Goal: Task Accomplishment & Management: Use online tool/utility

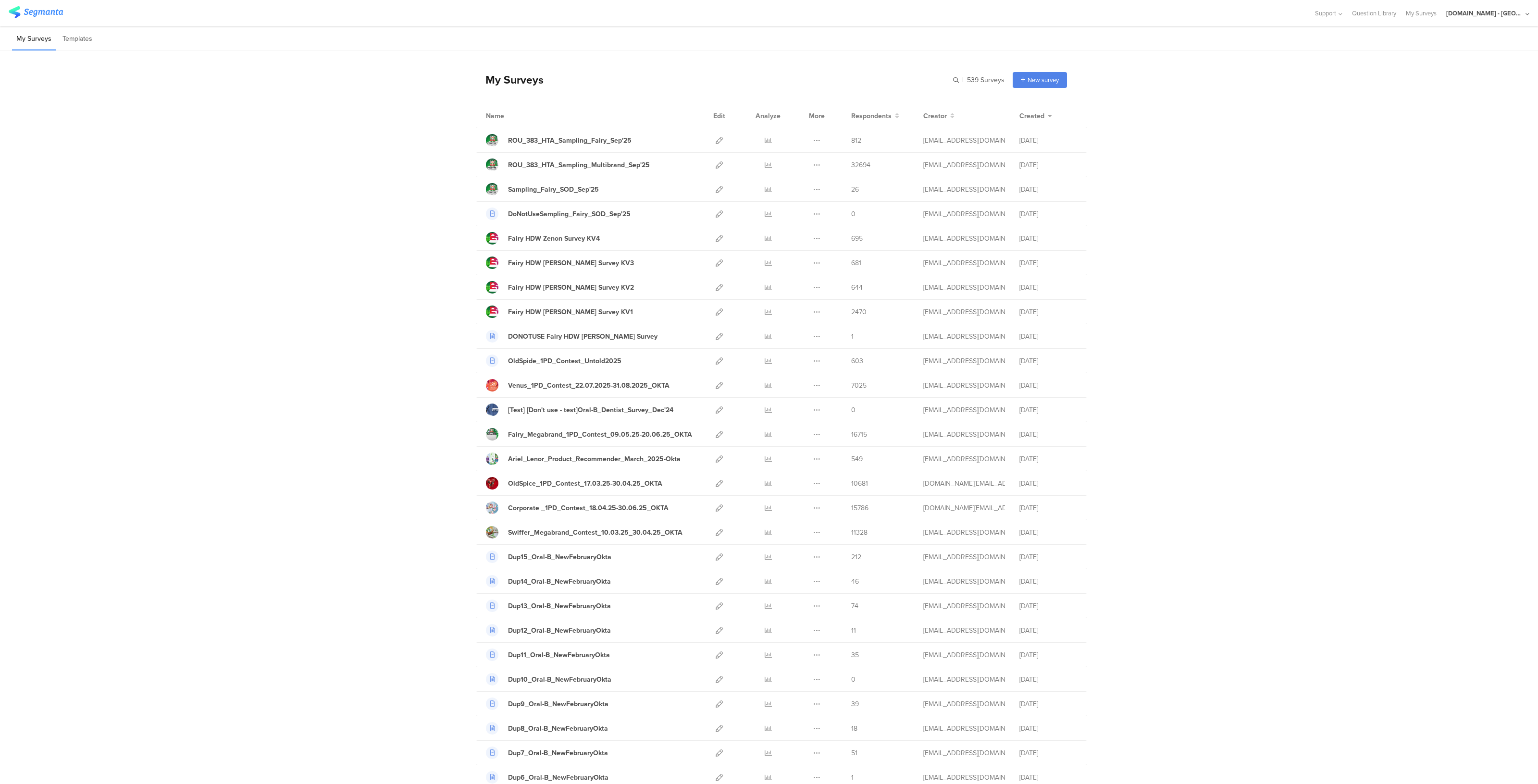
click at [1480, 17] on div "[DOMAIN_NAME] - [GEOGRAPHIC_DATA]" at bounding box center [1484, 13] width 77 height 9
click at [1453, 57] on div "JoltX Greece Member" at bounding box center [1471, 62] width 133 height 20
click at [1497, 16] on div "Youtil.ro - Romania" at bounding box center [1484, 13] width 77 height 9
click at [1447, 60] on span "JoltX Greece" at bounding box center [1454, 62] width 74 height 9
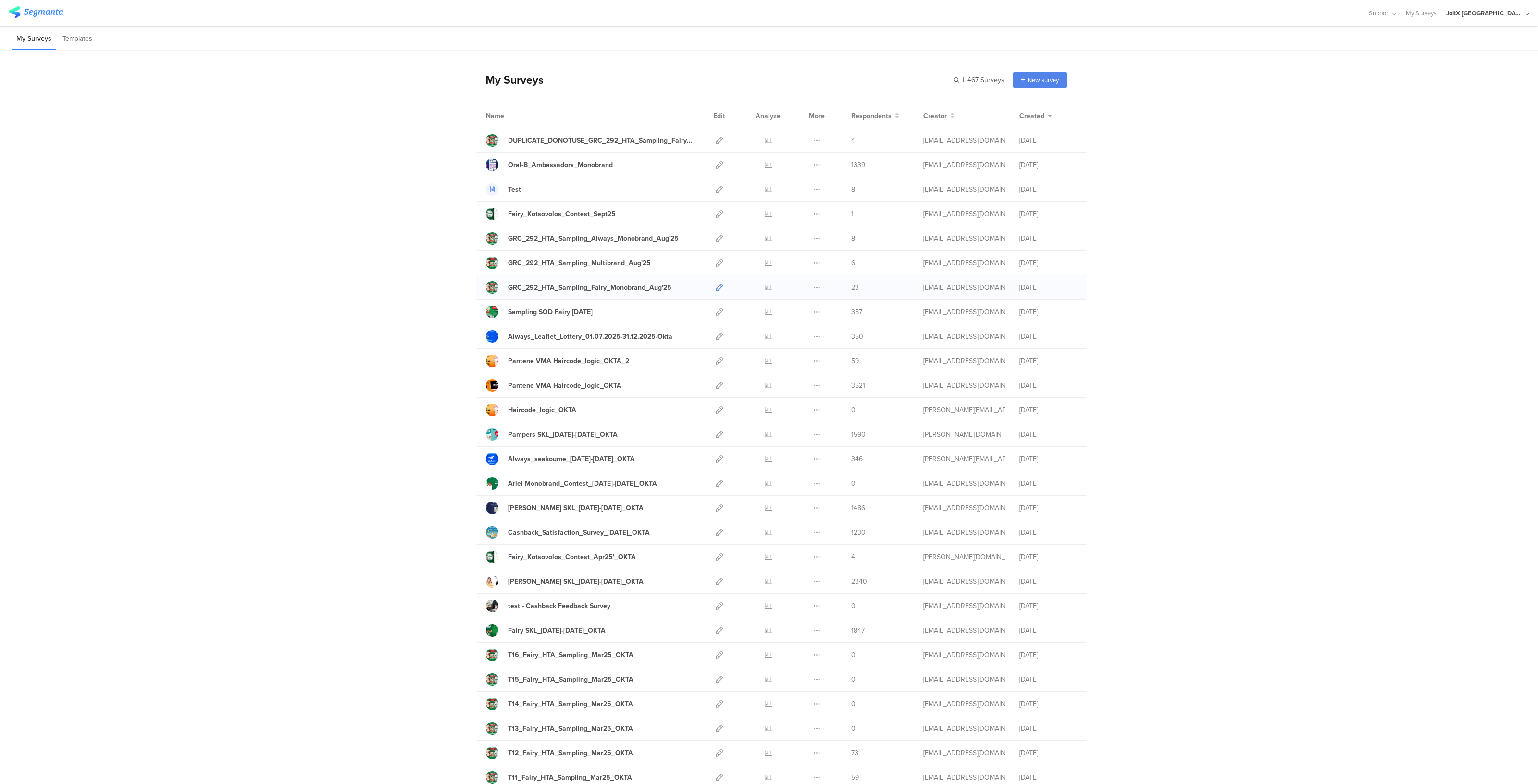
click at [716, 287] on icon at bounding box center [719, 288] width 7 height 7
click at [716, 263] on icon at bounding box center [719, 263] width 7 height 7
click at [716, 239] on icon at bounding box center [719, 238] width 7 height 7
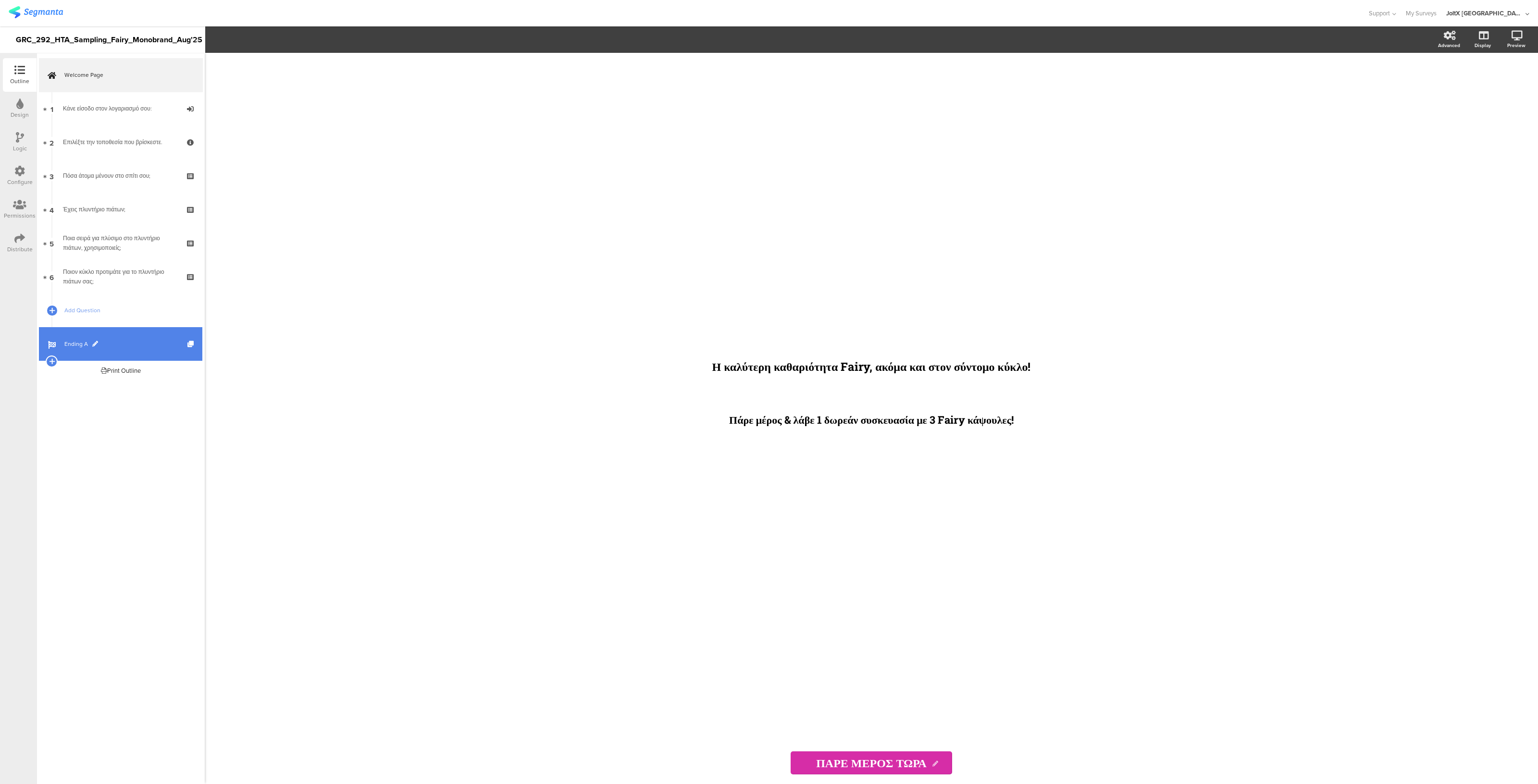
click at [101, 339] on span "Ending A" at bounding box center [125, 343] width 123 height 9
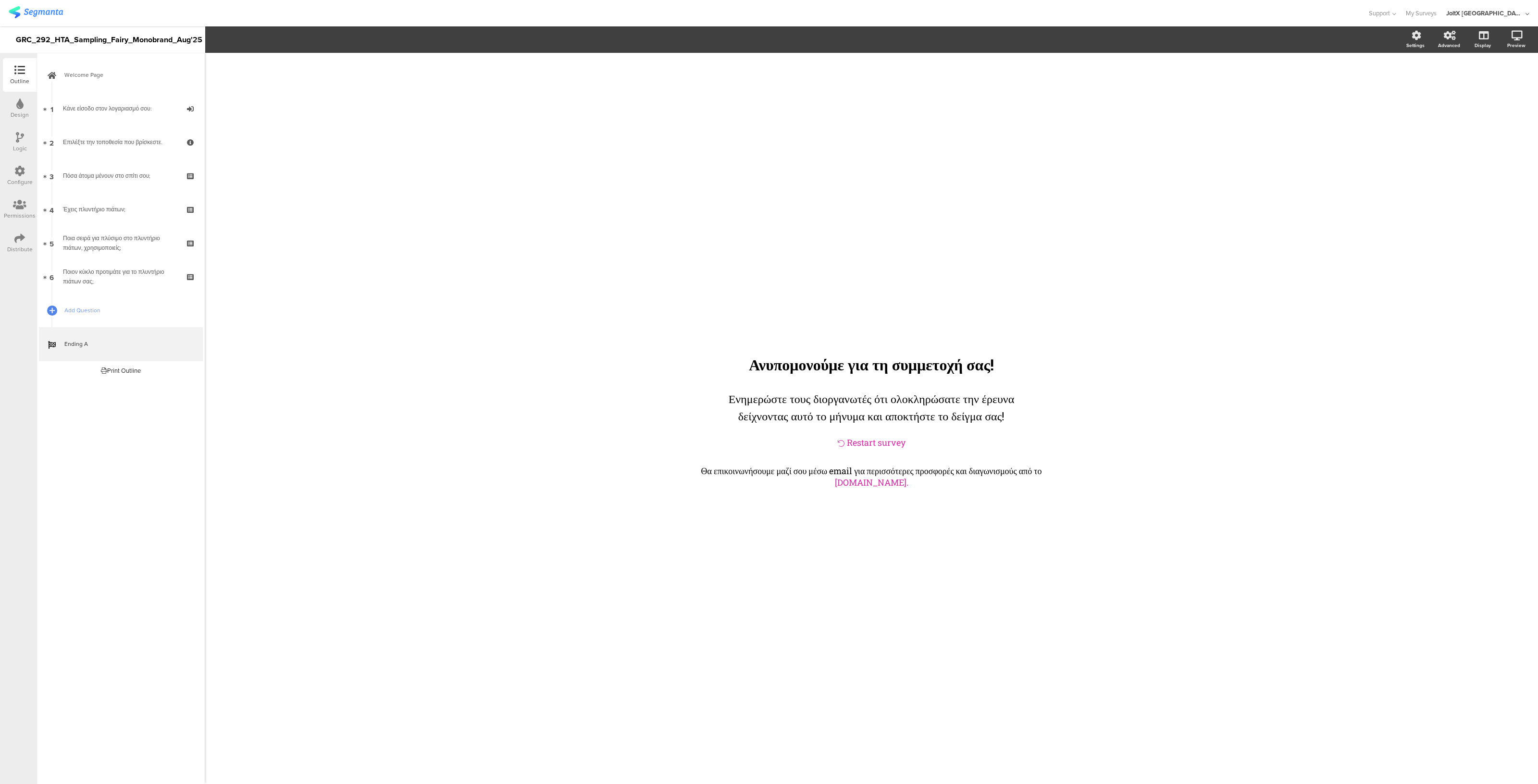
click at [9, 215] on div "Permissions" at bounding box center [19, 215] width 32 height 8
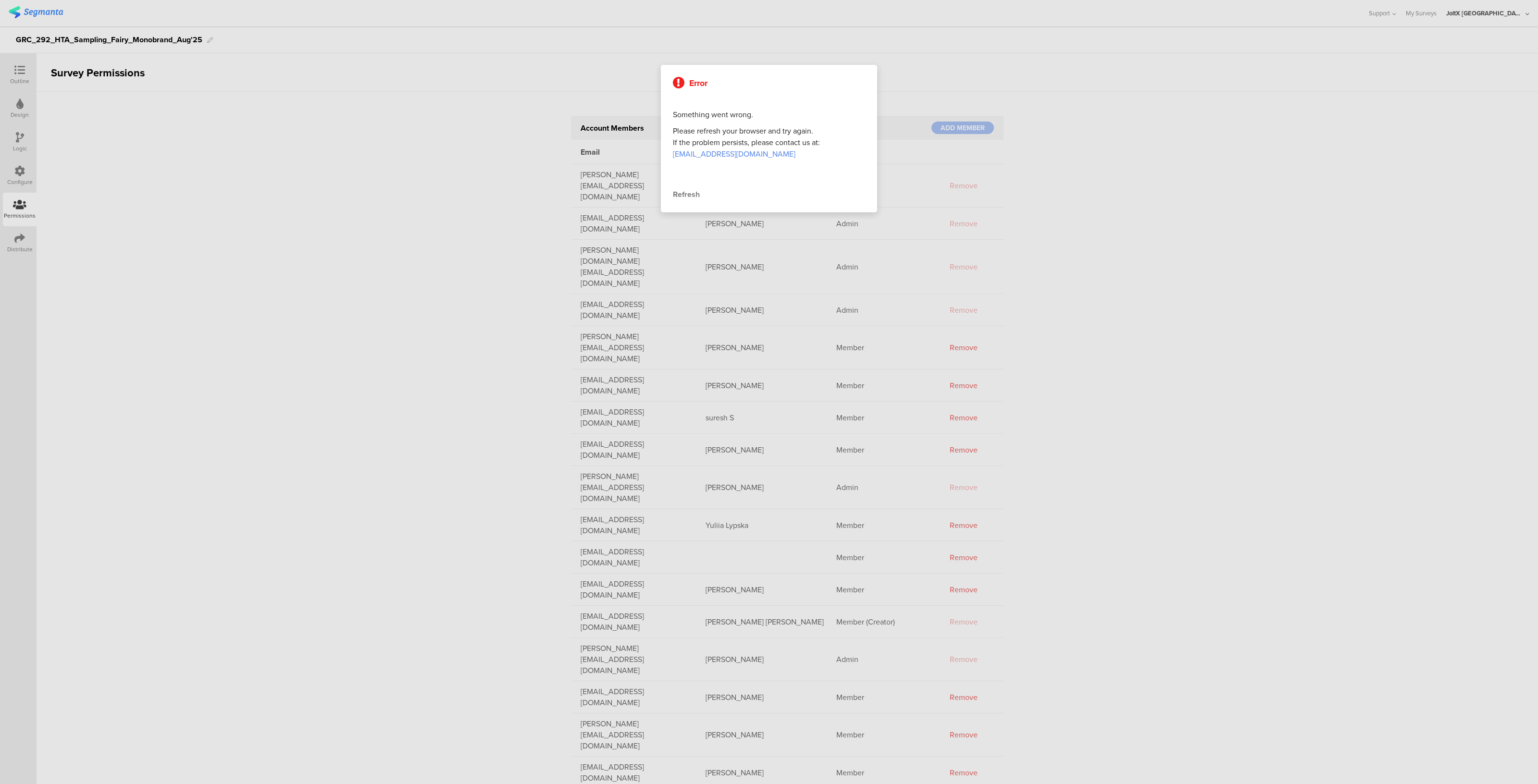
click at [691, 193] on div "Refresh" at bounding box center [769, 194] width 192 height 11
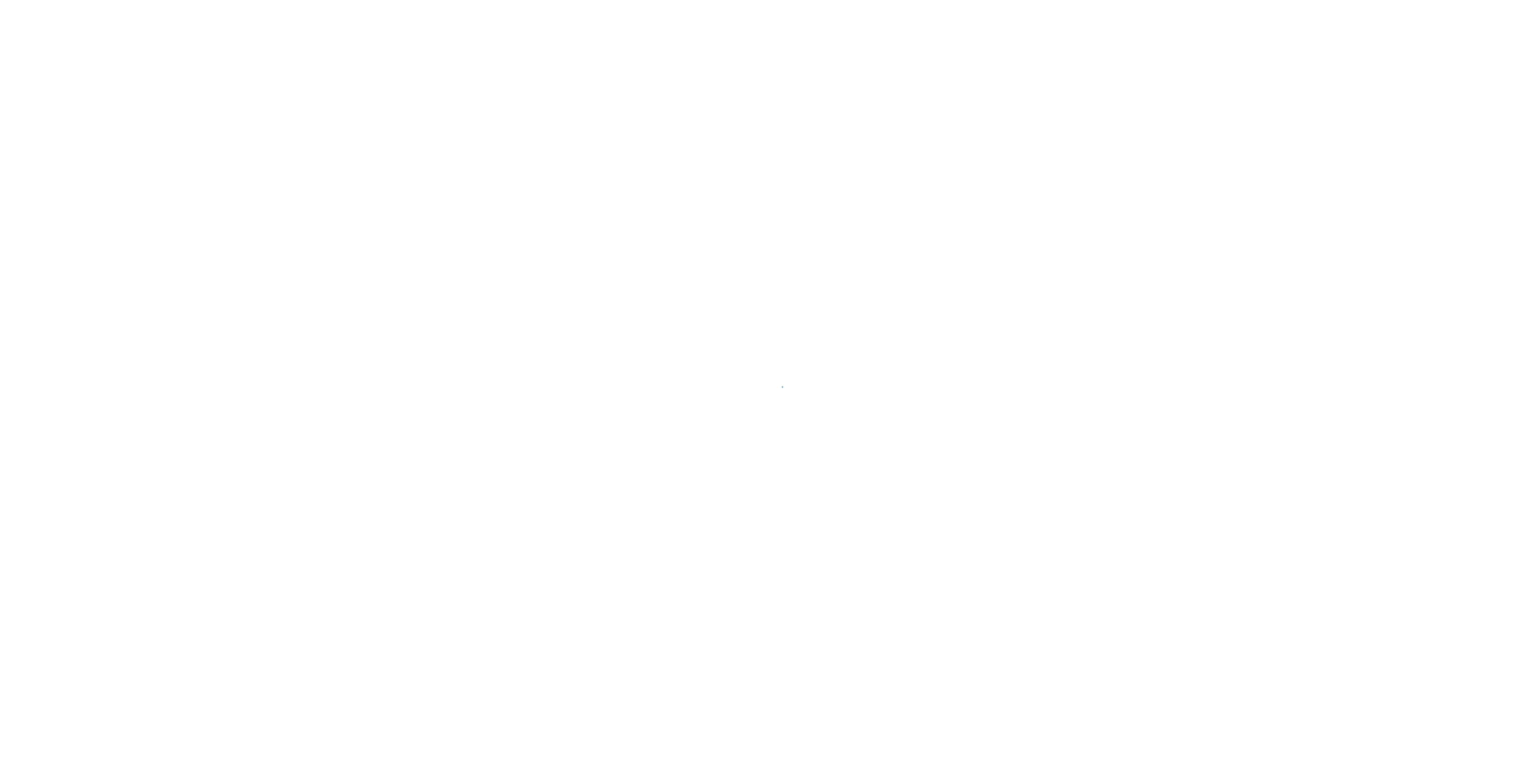
click at [20, 249] on div at bounding box center [769, 392] width 1538 height 784
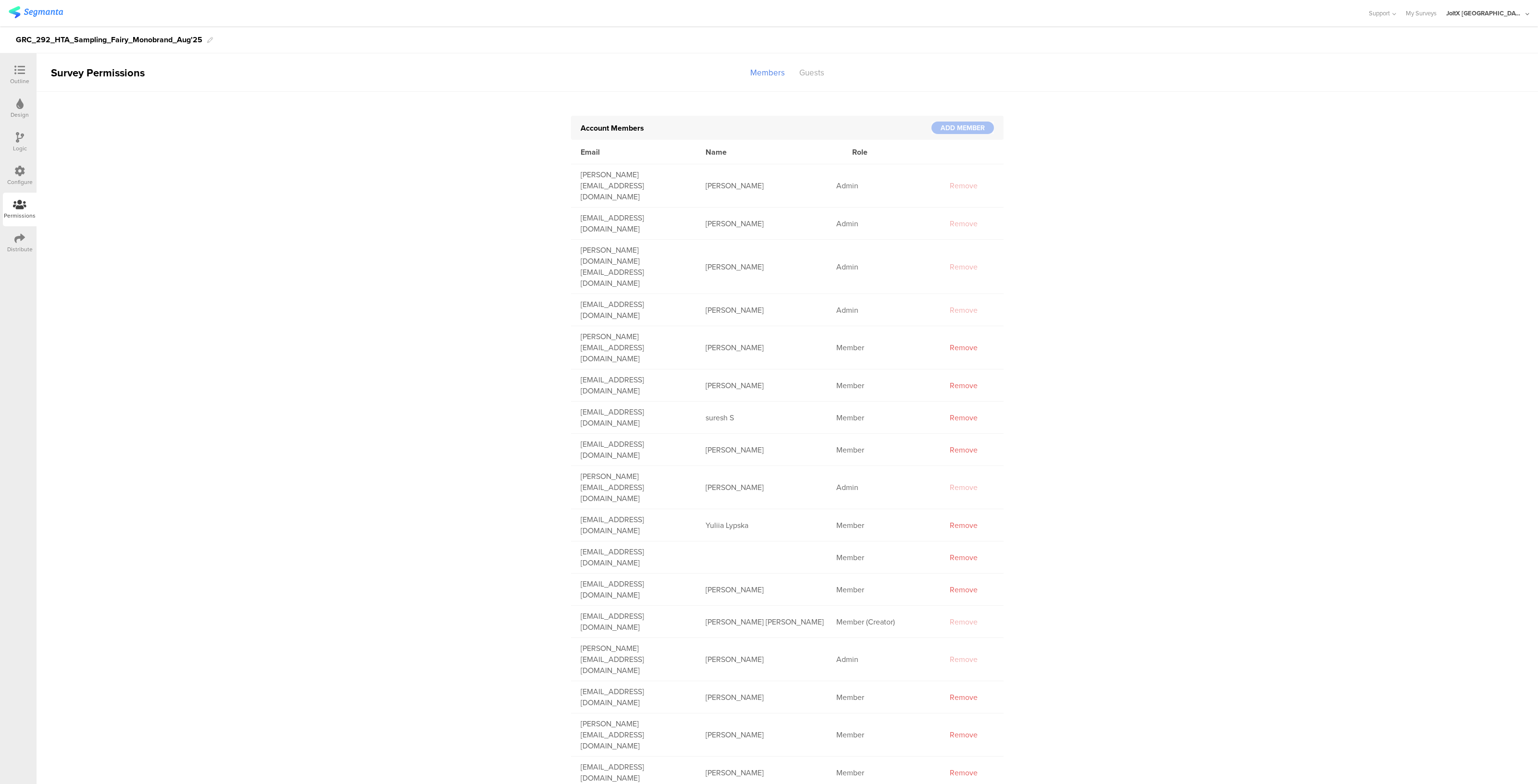
click at [20, 167] on icon at bounding box center [19, 171] width 10 height 10
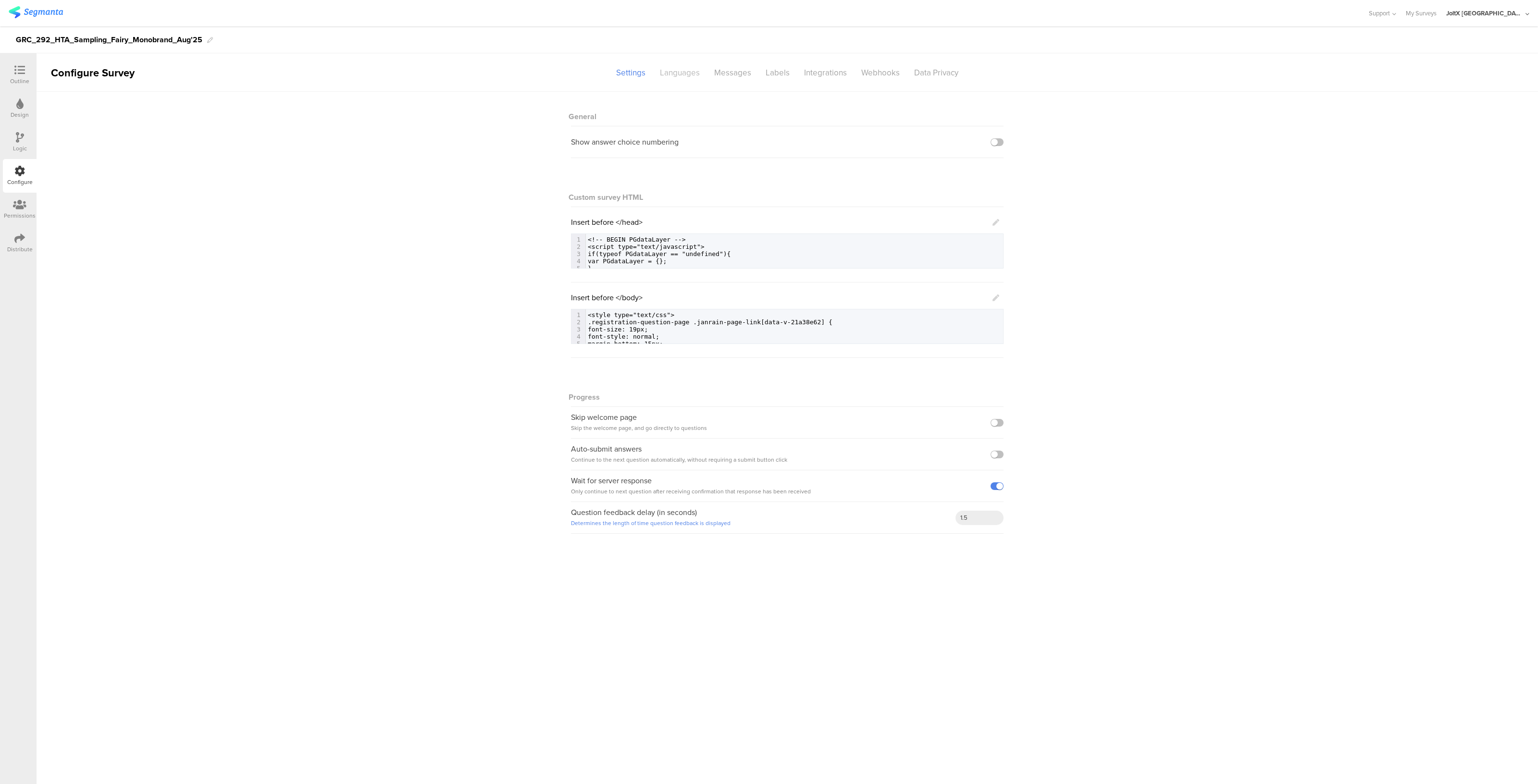
click at [680, 70] on div "Languages" at bounding box center [679, 72] width 54 height 17
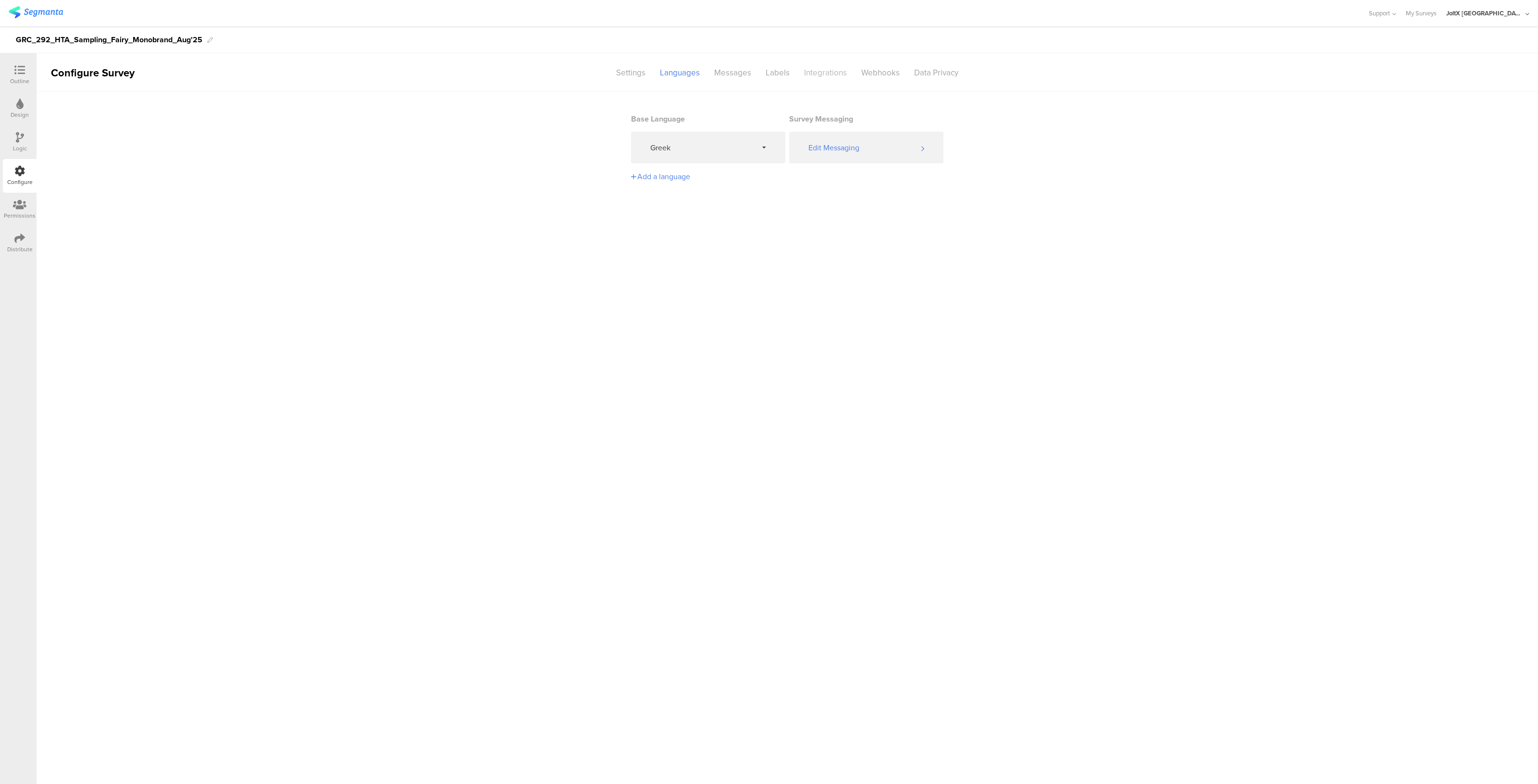
click at [830, 69] on div "Integrations" at bounding box center [825, 72] width 58 height 17
click at [679, 155] on div "P&G CDP 2.0" at bounding box center [660, 153] width 42 height 10
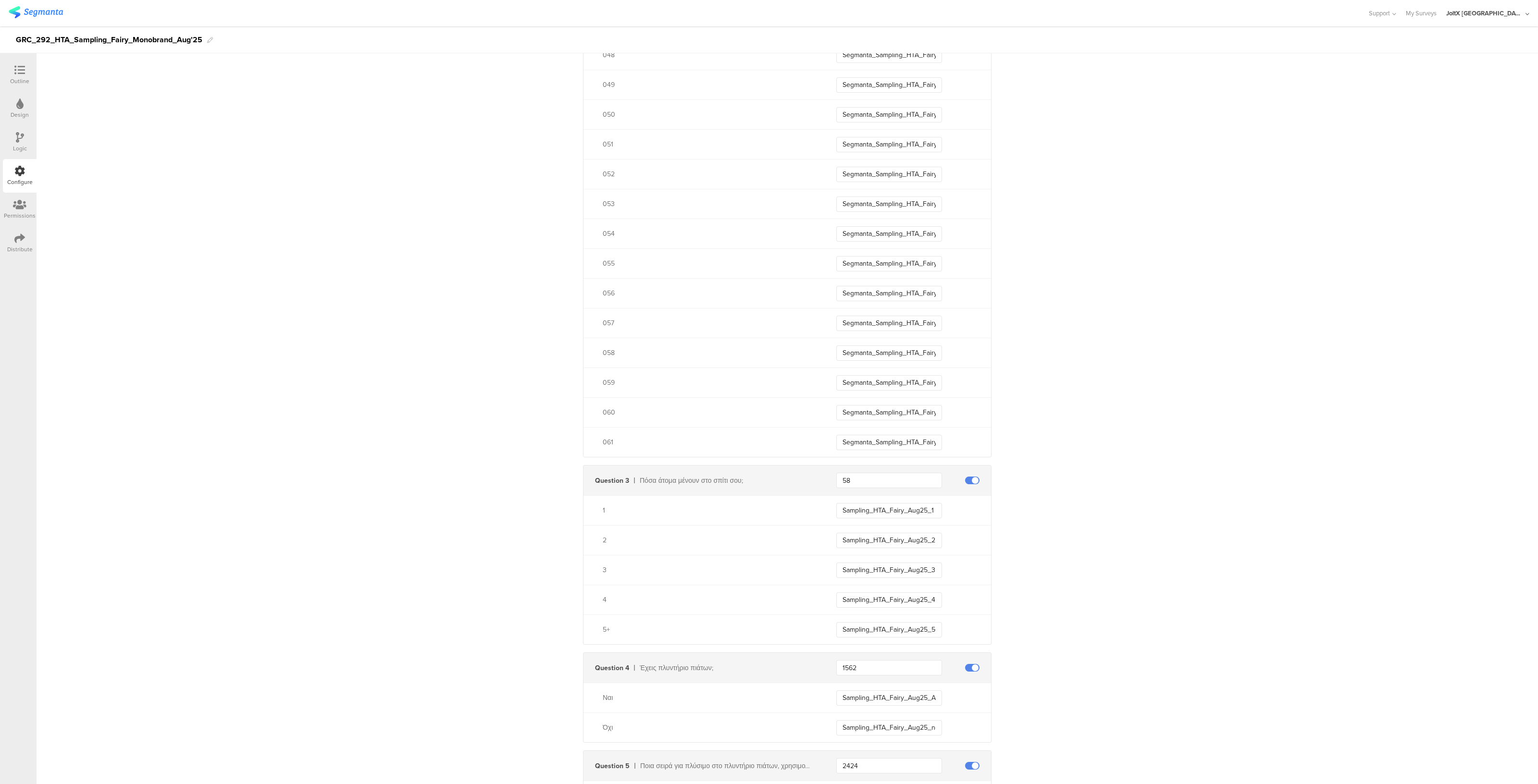
scroll to position [1909, 0]
click at [885, 565] on input "Sampling_HTA_Fairy_Aug25_3" at bounding box center [889, 568] width 106 height 16
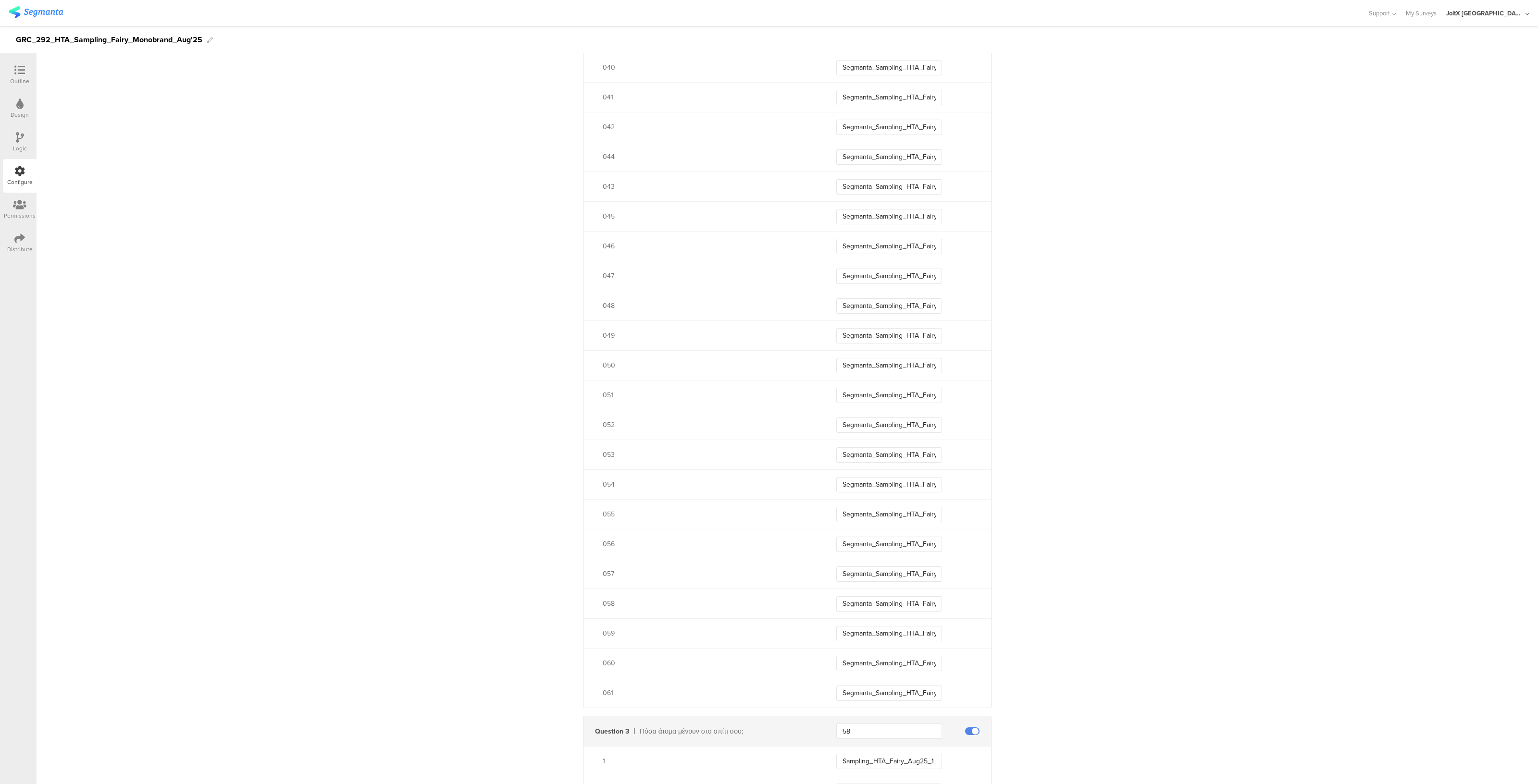
scroll to position [1576, 0]
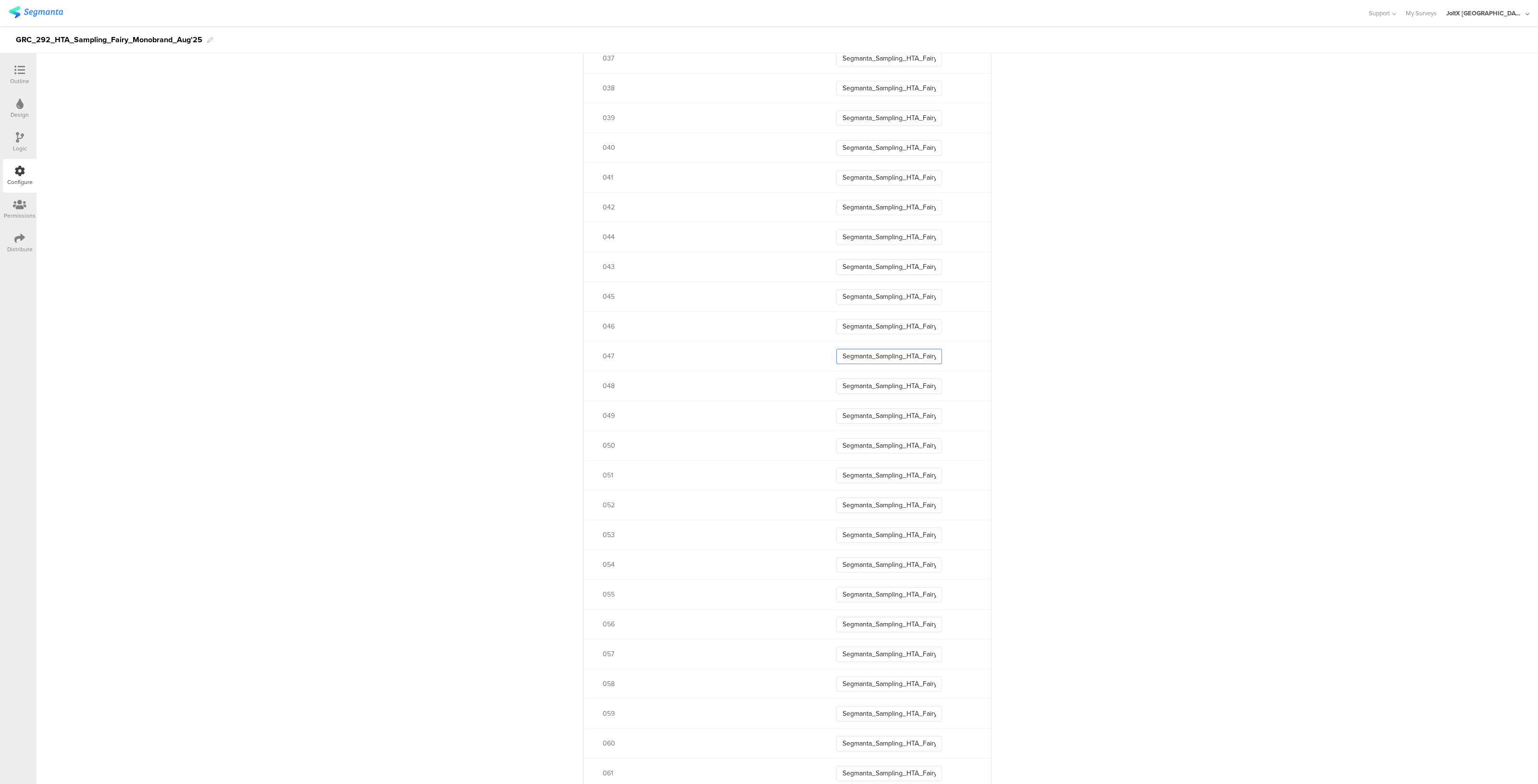
click at [864, 355] on input "Segmanta_Sampling_HTA_Fairy_Aug25_047" at bounding box center [889, 356] width 106 height 16
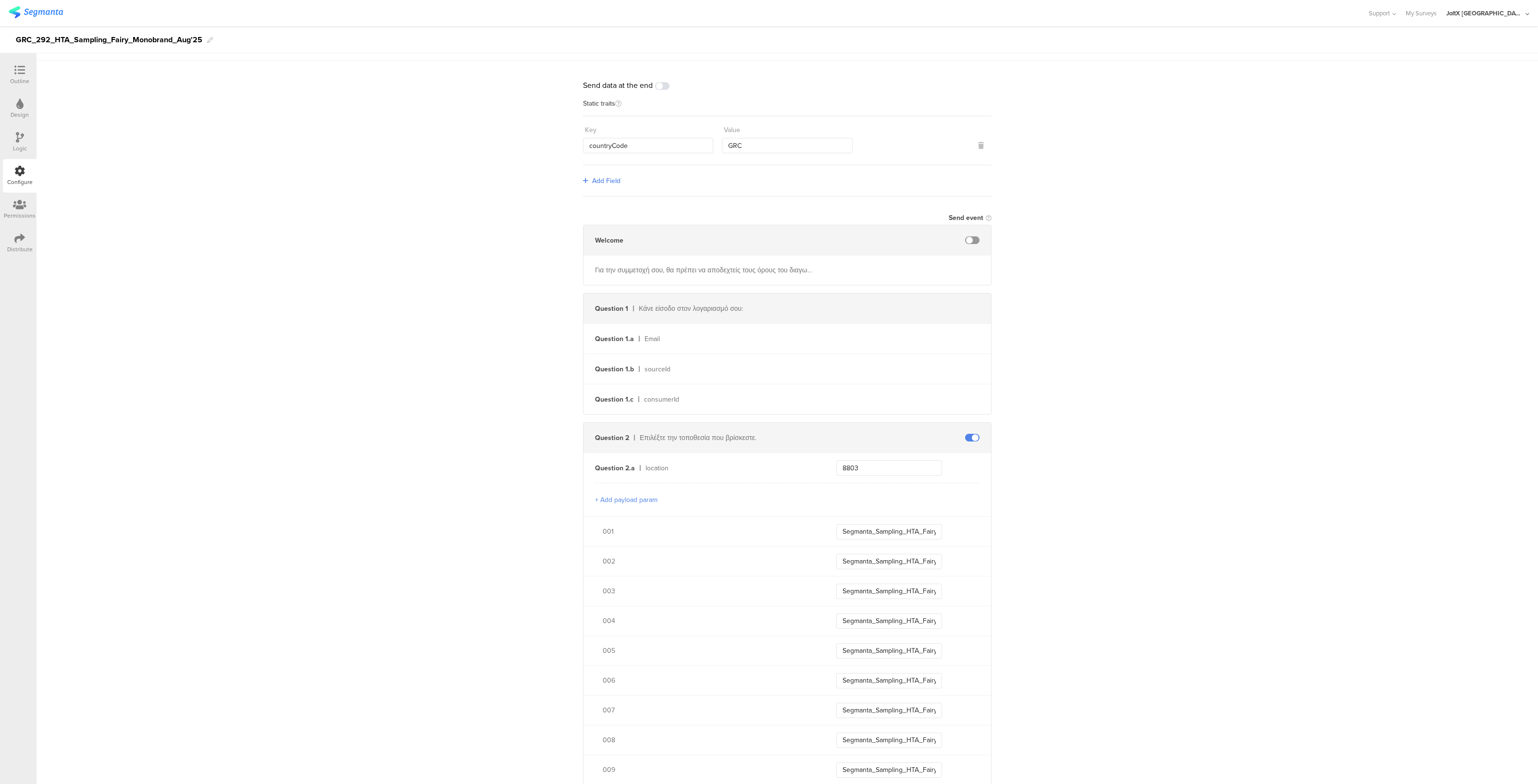
scroll to position [0, 0]
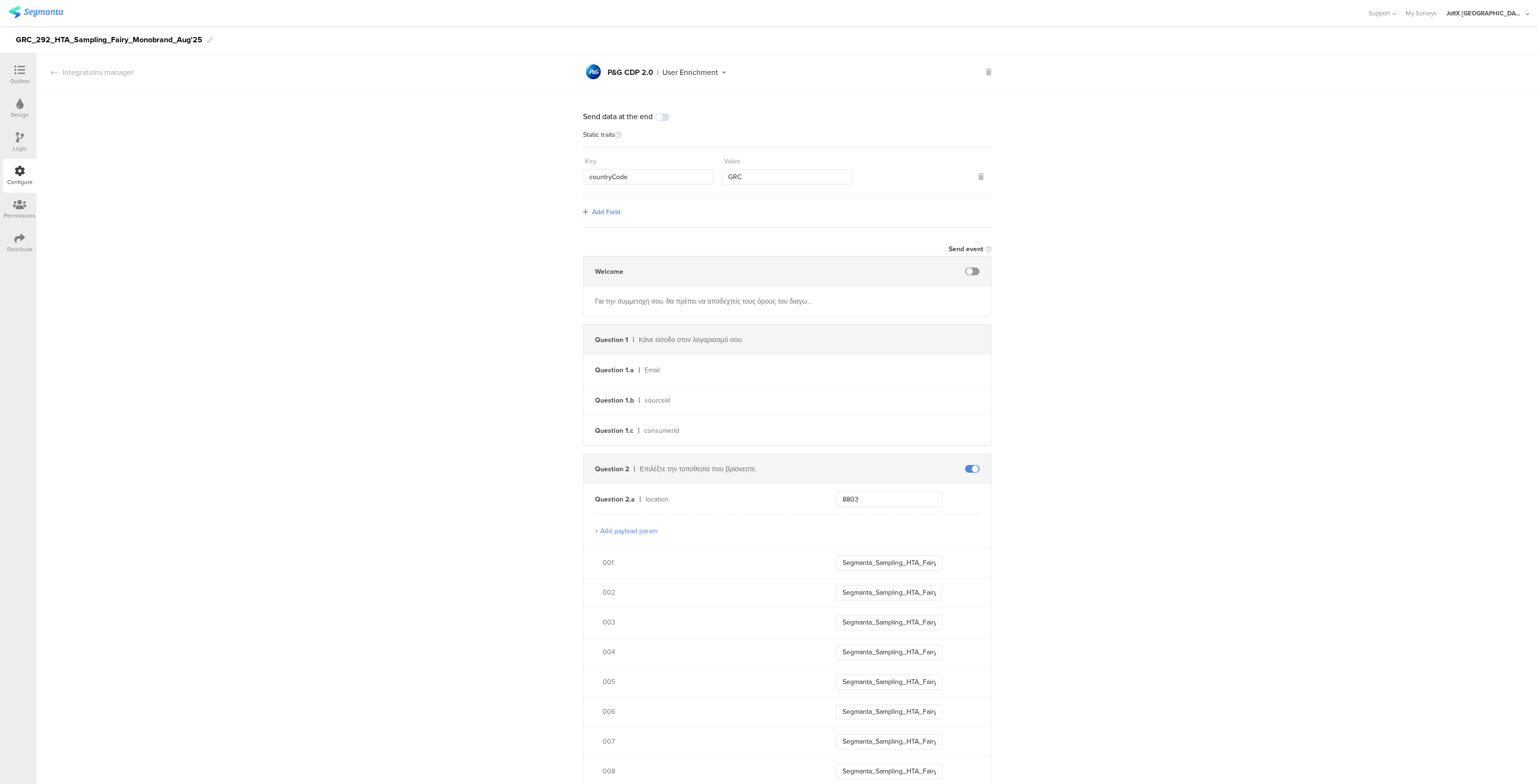
click at [20, 228] on div "Distribute" at bounding box center [19, 243] width 33 height 33
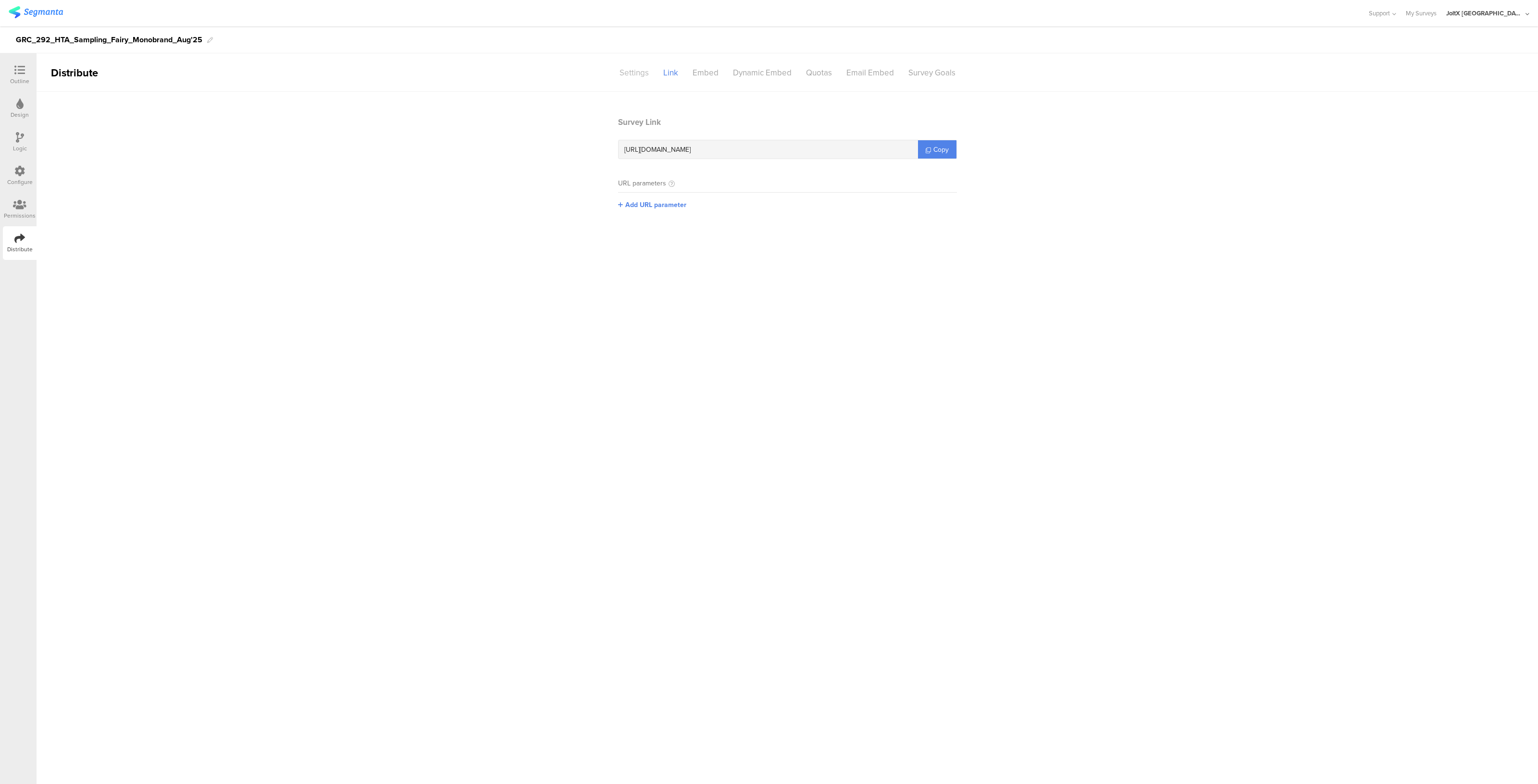
click at [628, 78] on div "Settings" at bounding box center [634, 72] width 44 height 17
click at [675, 76] on div "Link" at bounding box center [671, 72] width 30 height 17
click at [937, 151] on span "Copy" at bounding box center [940, 149] width 16 height 10
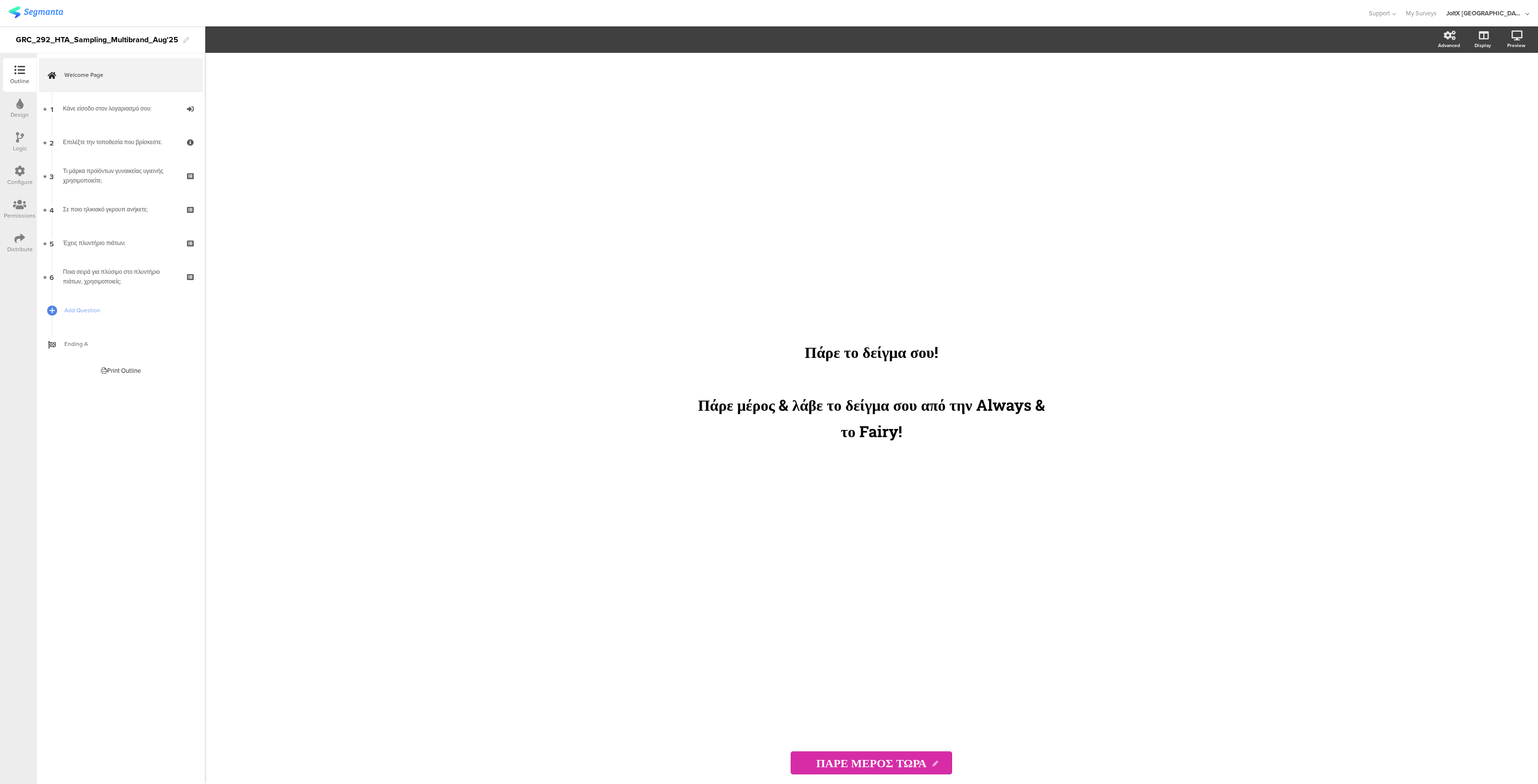
click at [22, 183] on div "Configure" at bounding box center [19, 182] width 25 height 8
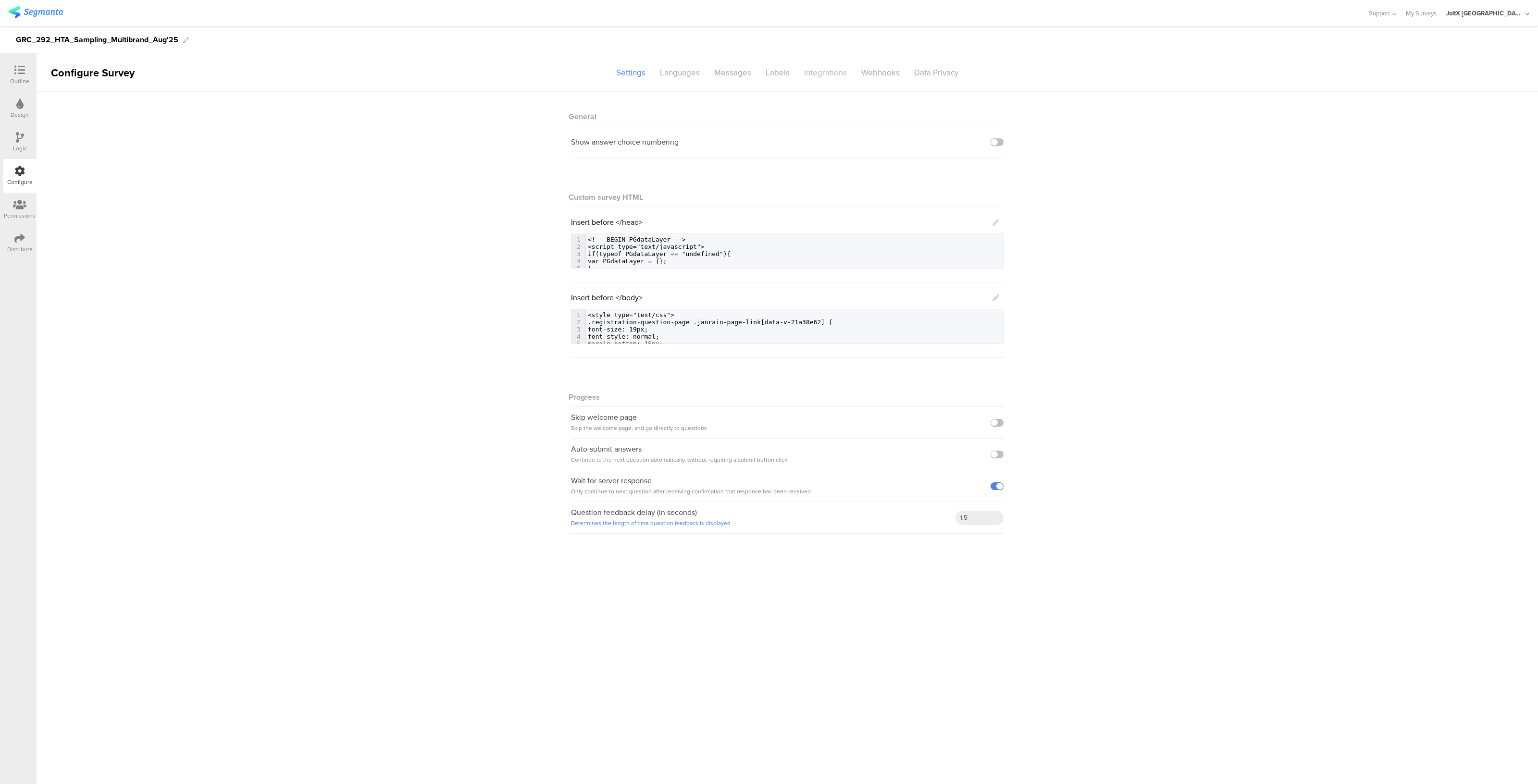
click at [808, 71] on div "Integrations" at bounding box center [825, 72] width 58 height 17
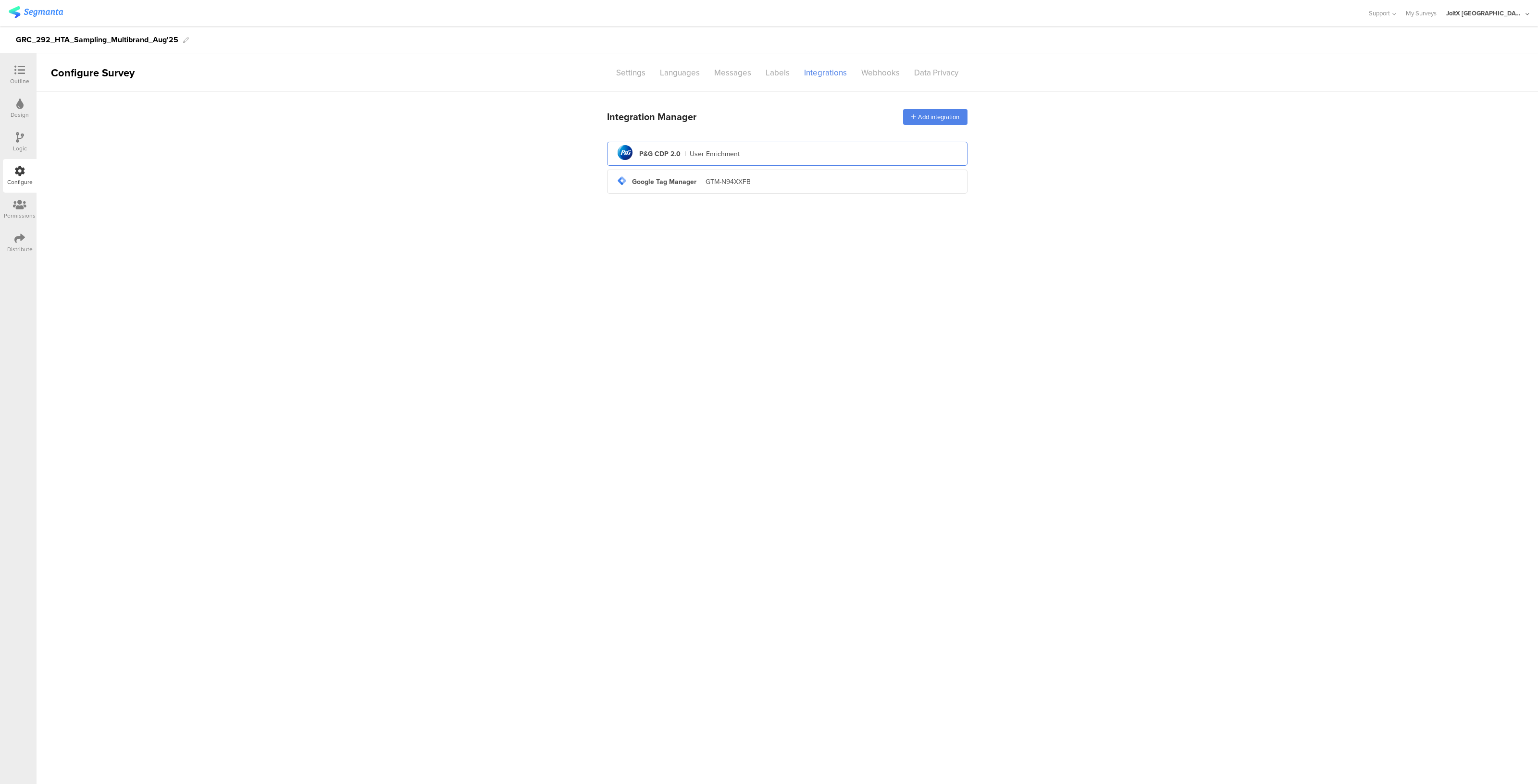
click at [697, 155] on div "User Enrichment" at bounding box center [715, 153] width 50 height 10
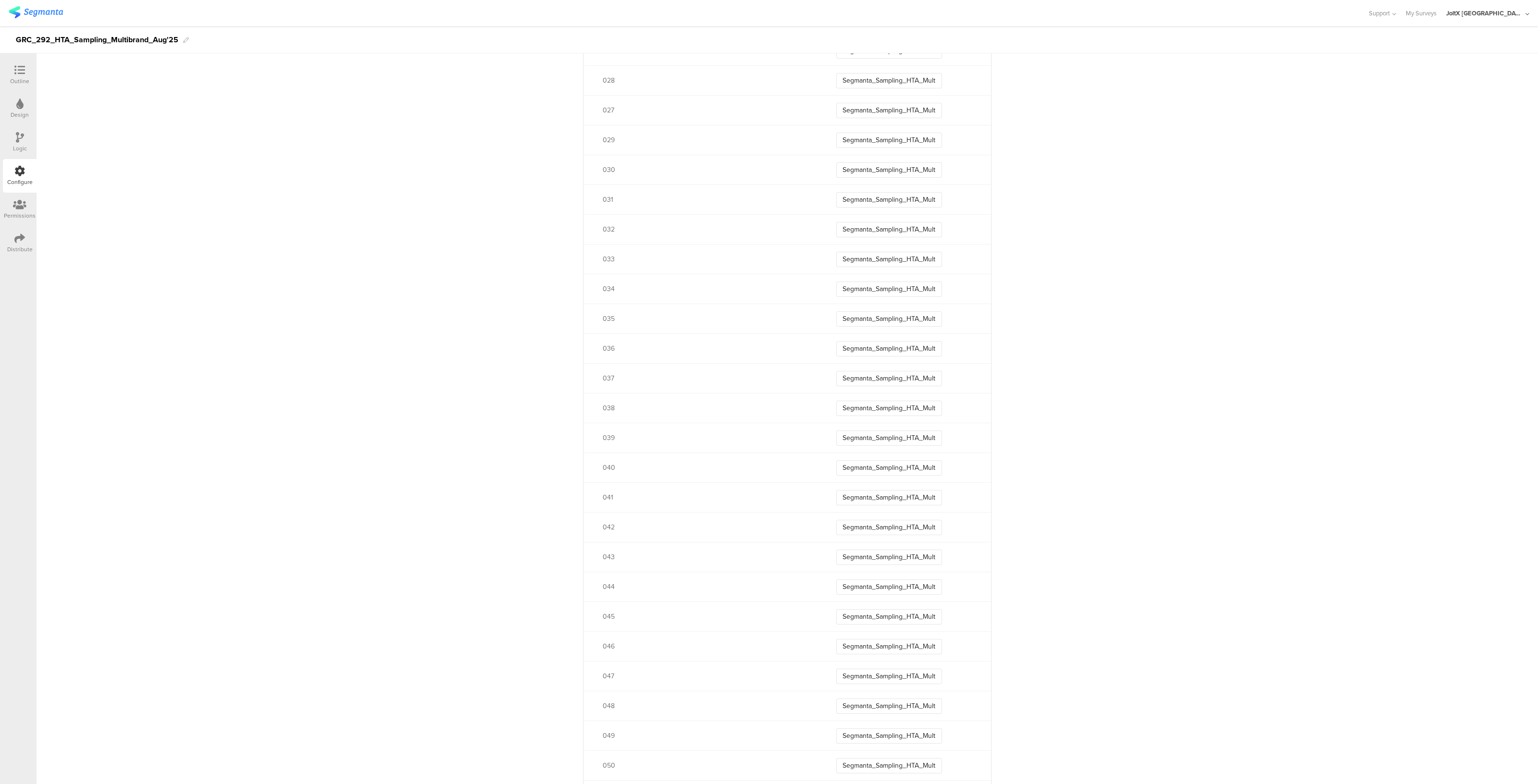
scroll to position [1257, 0]
click at [858, 683] on div "047 Segmanta_Sampling_HTA_Multibrand_Aug25_047" at bounding box center [786, 675] width 407 height 30
click at [858, 681] on input "Segmanta_Sampling_HTA_Multibrand_Aug25_047" at bounding box center [889, 675] width 106 height 16
drag, startPoint x: 1130, startPoint y: 533, endPoint x: 1098, endPoint y: 526, distance: 32.8
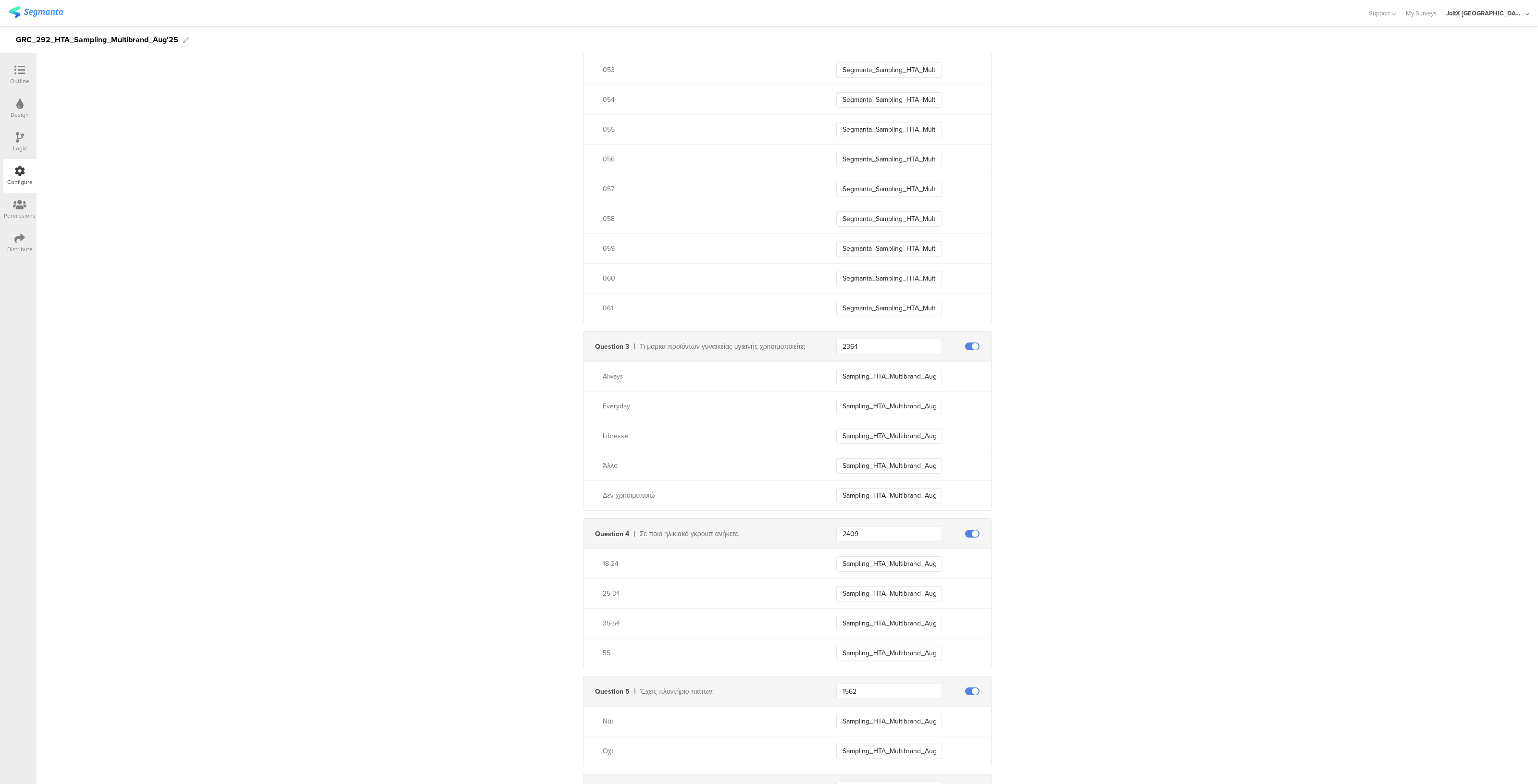
scroll to position [2097, 0]
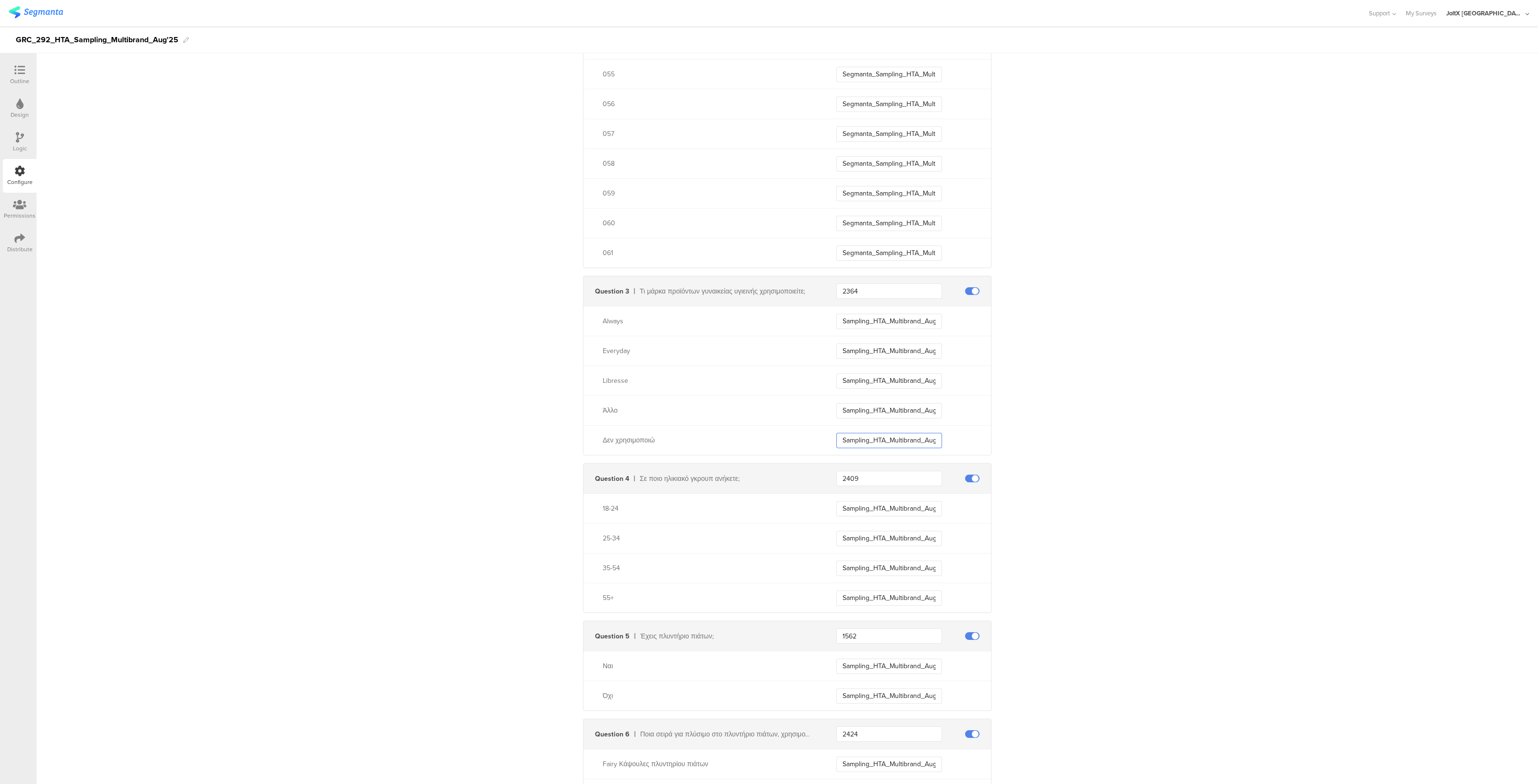
drag, startPoint x: 929, startPoint y: 440, endPoint x: 908, endPoint y: 439, distance: 21.0
click at [908, 439] on input "Sampling_HTA_Multibrand_Aug25_DoNotUse" at bounding box center [889, 440] width 106 height 16
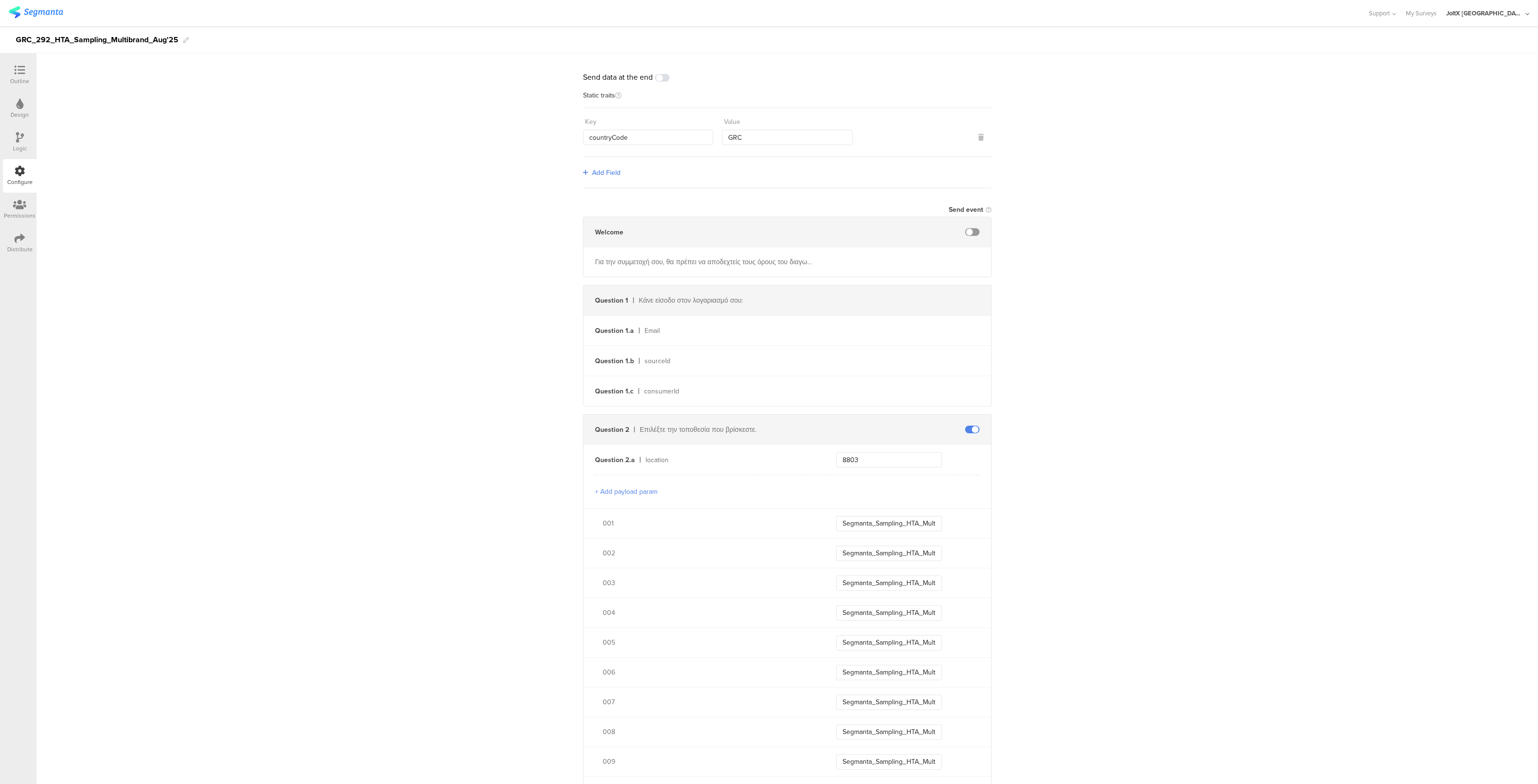
scroll to position [0, 0]
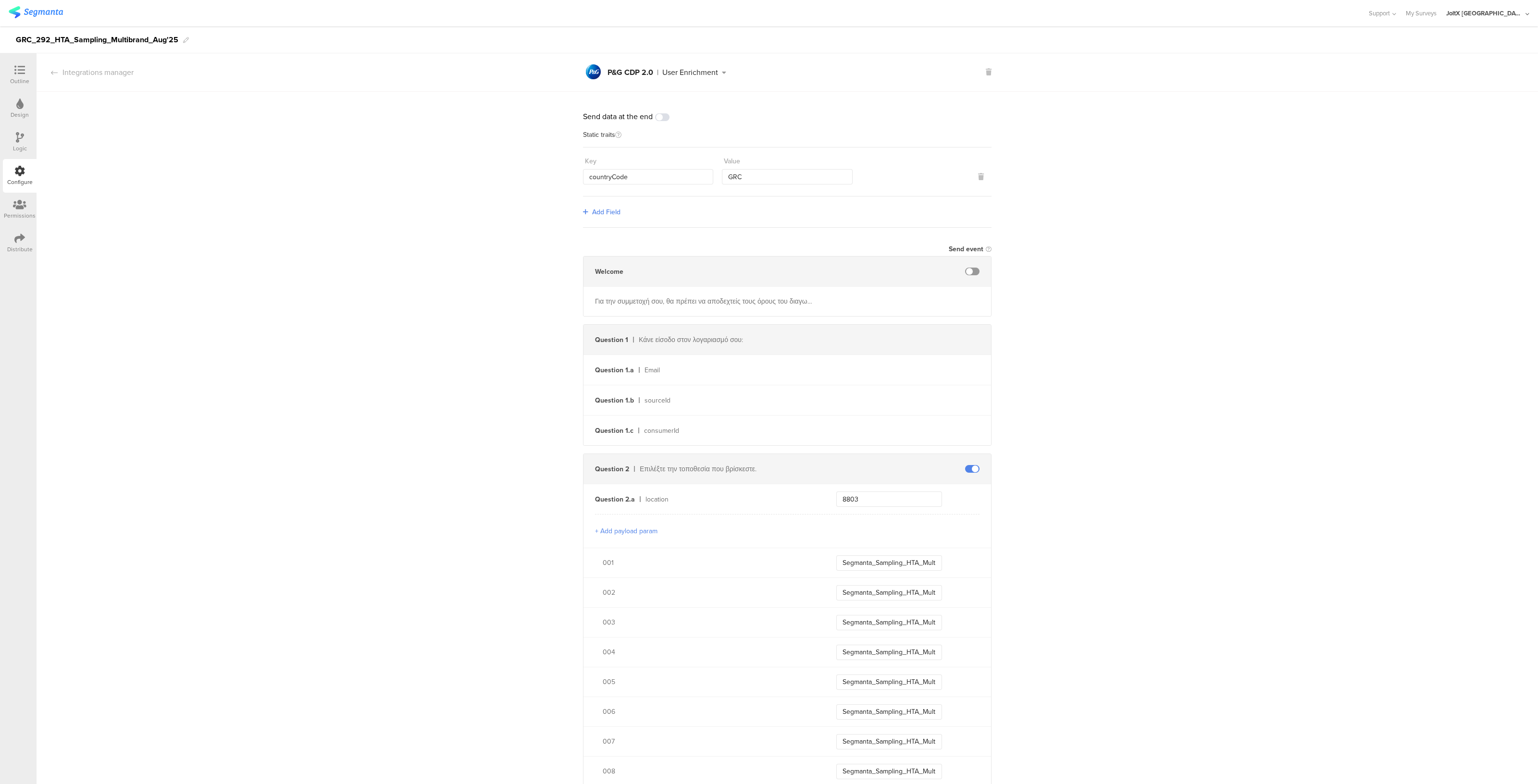
click at [21, 245] on div "Distribute" at bounding box center [19, 249] width 25 height 8
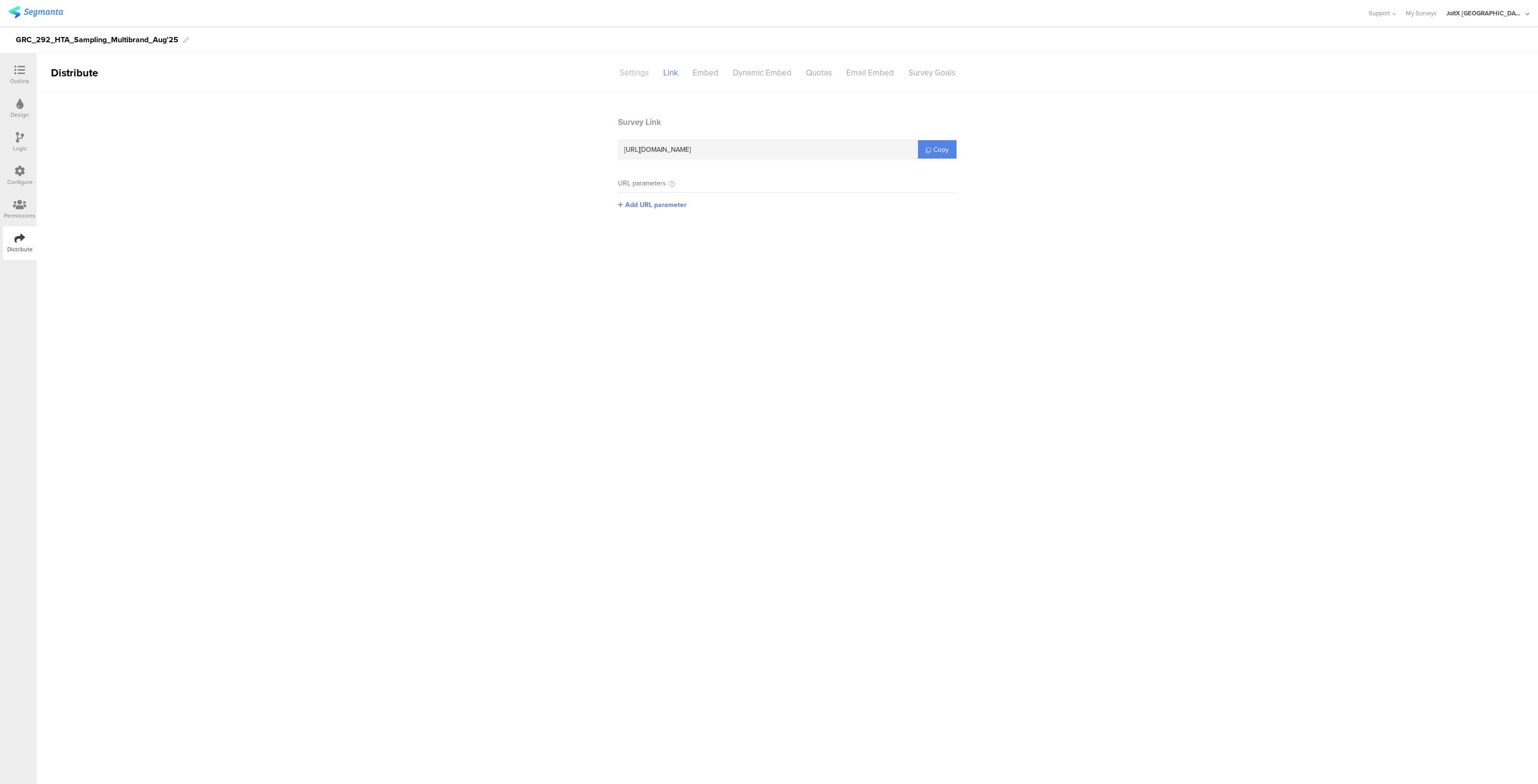
click at [635, 71] on div "Settings" at bounding box center [634, 72] width 44 height 17
click at [667, 66] on div "Link" at bounding box center [671, 72] width 30 height 17
click at [935, 148] on span "Copy" at bounding box center [940, 149] width 16 height 10
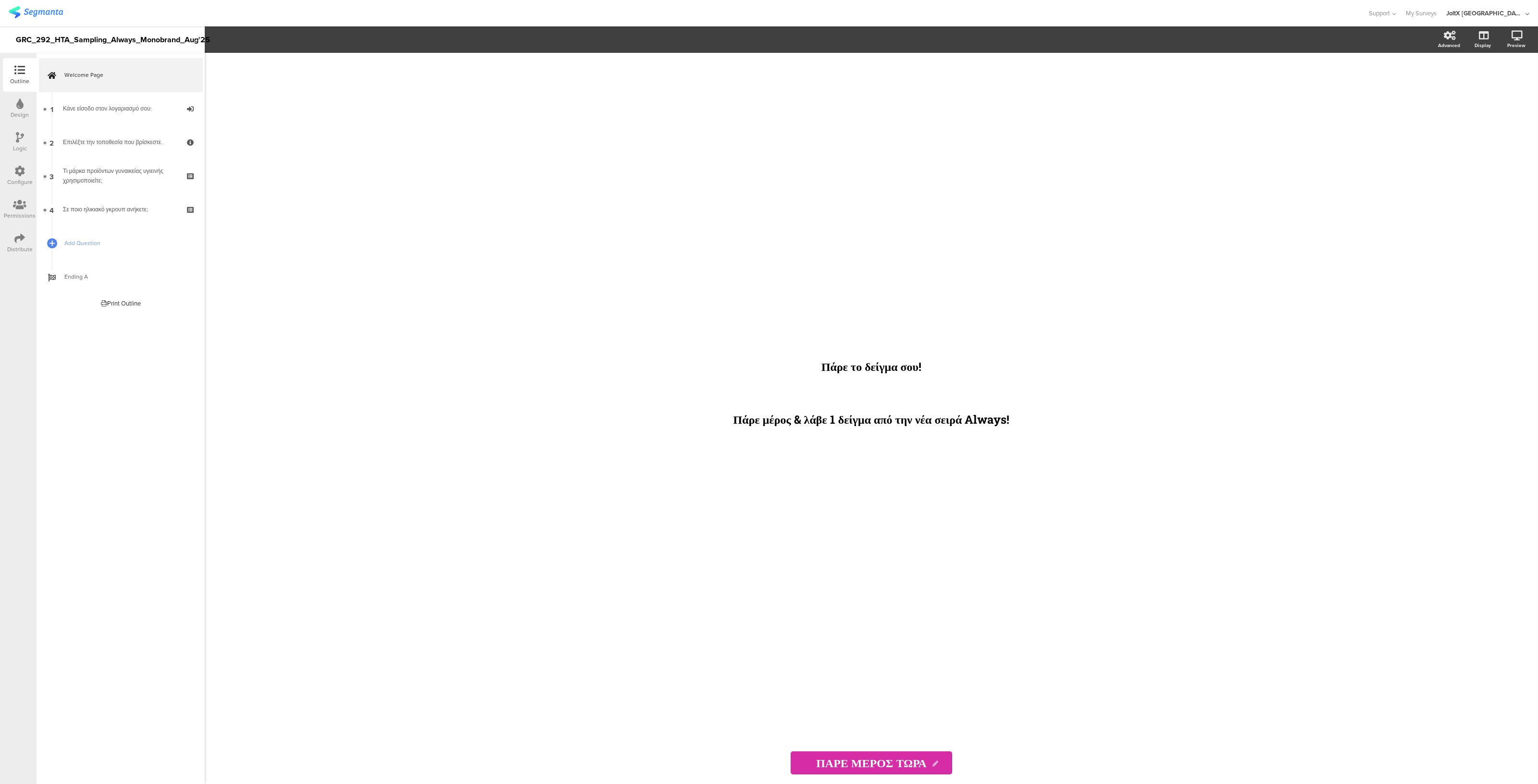
click at [17, 178] on div "Configure" at bounding box center [19, 182] width 25 height 8
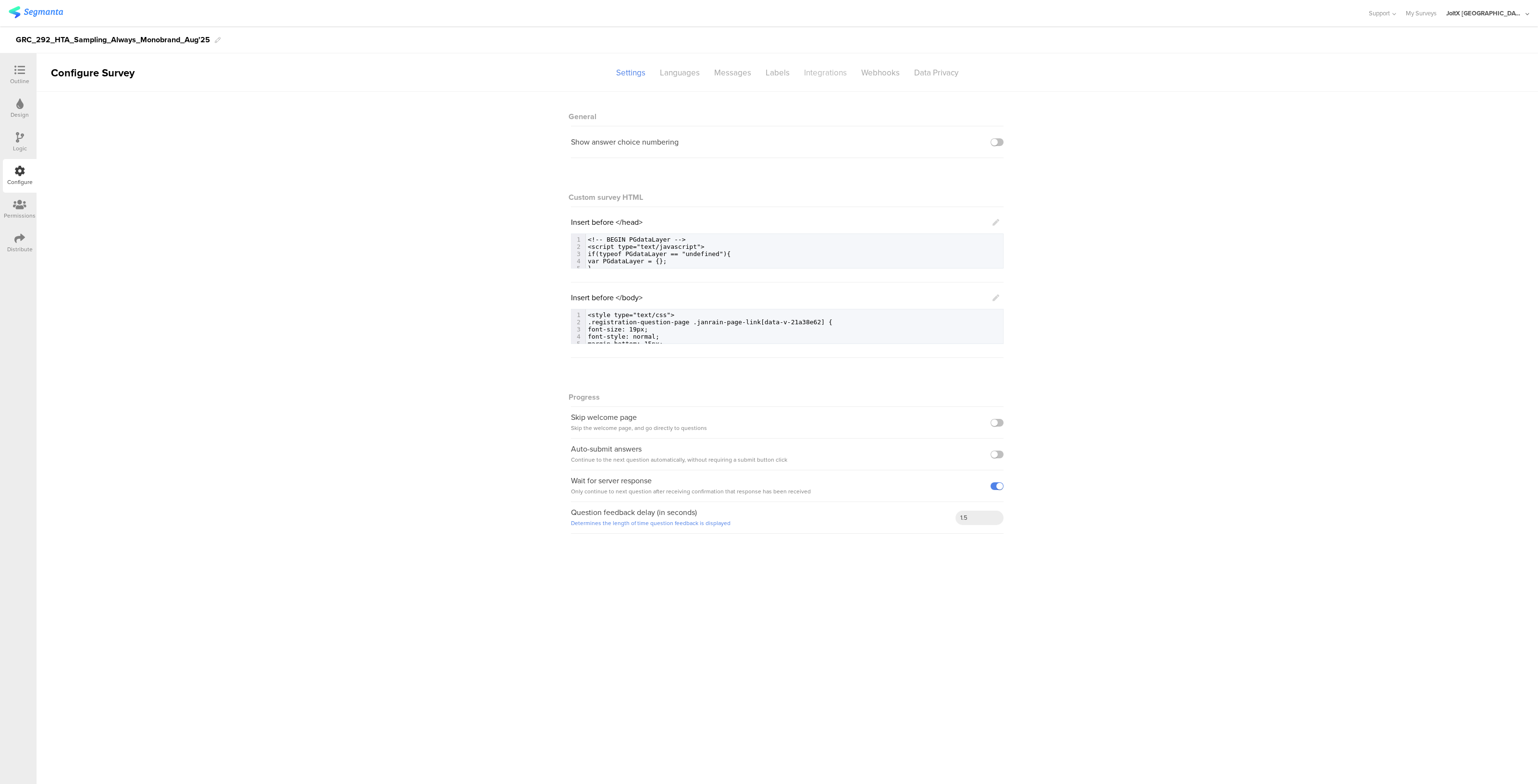
click at [818, 67] on div "Integrations" at bounding box center [825, 72] width 58 height 17
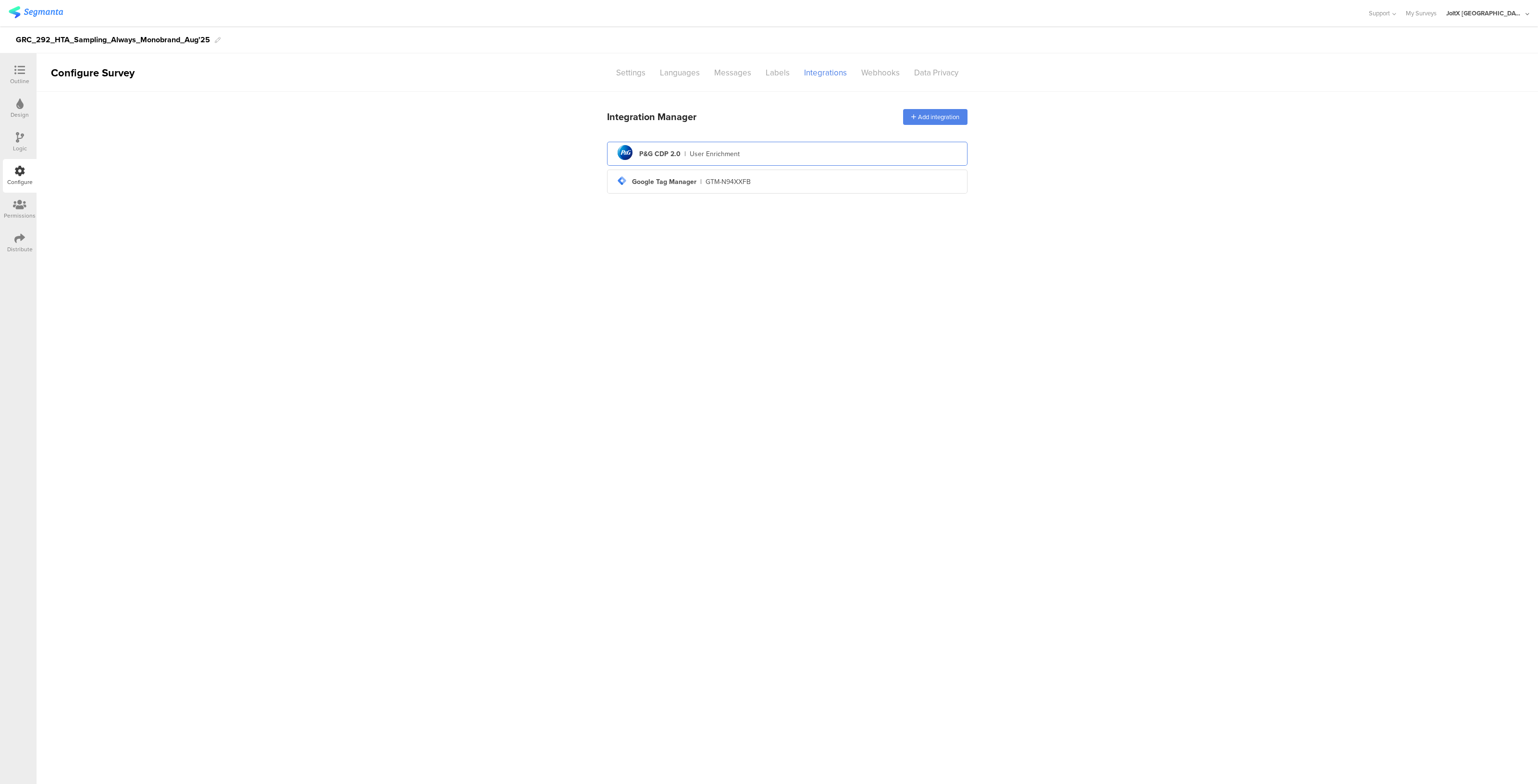
click at [690, 160] on div "pg logo P&G CDP 2.0 | User Enrichment" at bounding box center [787, 153] width 345 height 23
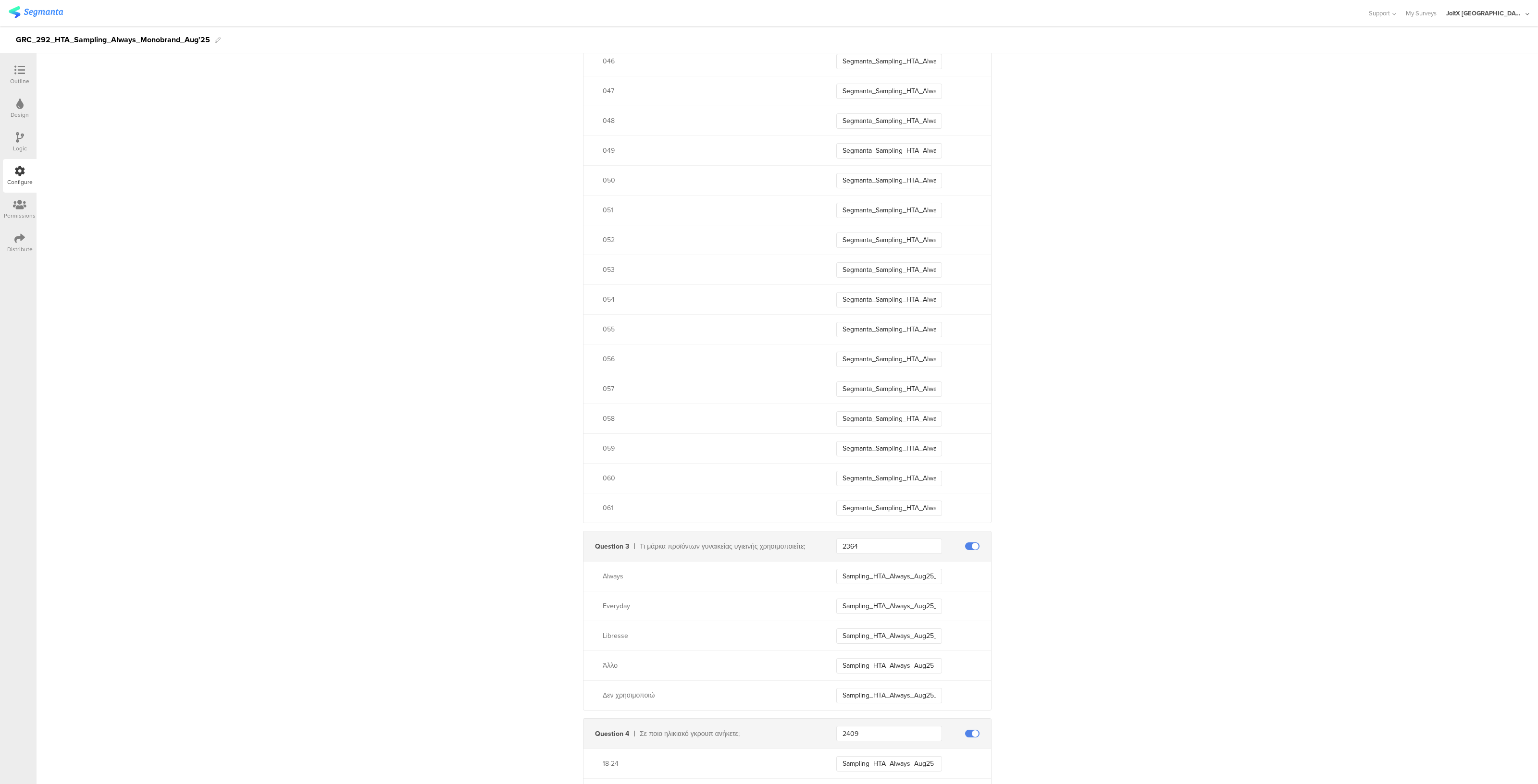
scroll to position [2024, 0]
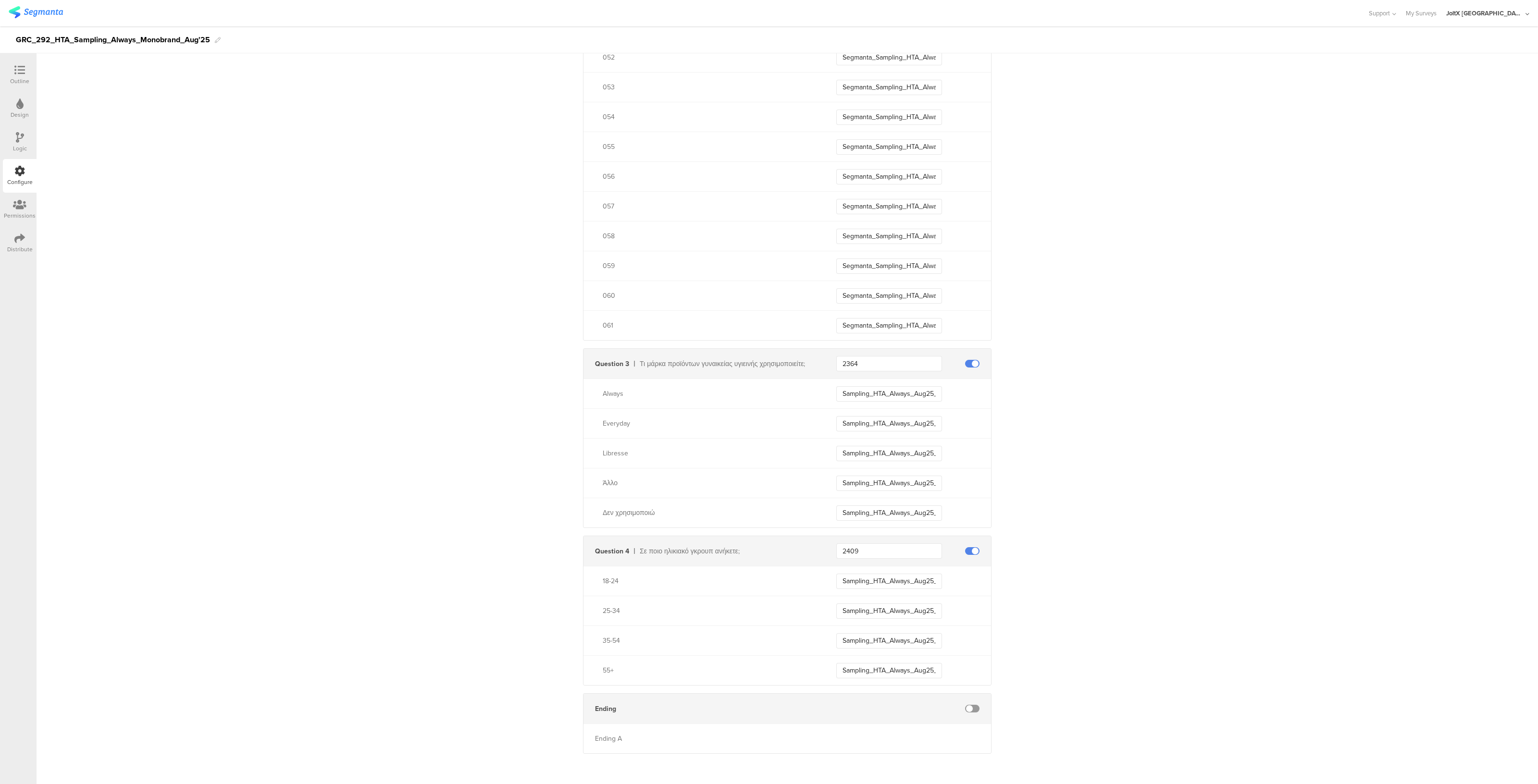
drag, startPoint x: 1001, startPoint y: 288, endPoint x: 1113, endPoint y: 78, distance: 238.0
click at [17, 252] on div "Distribute" at bounding box center [19, 249] width 25 height 8
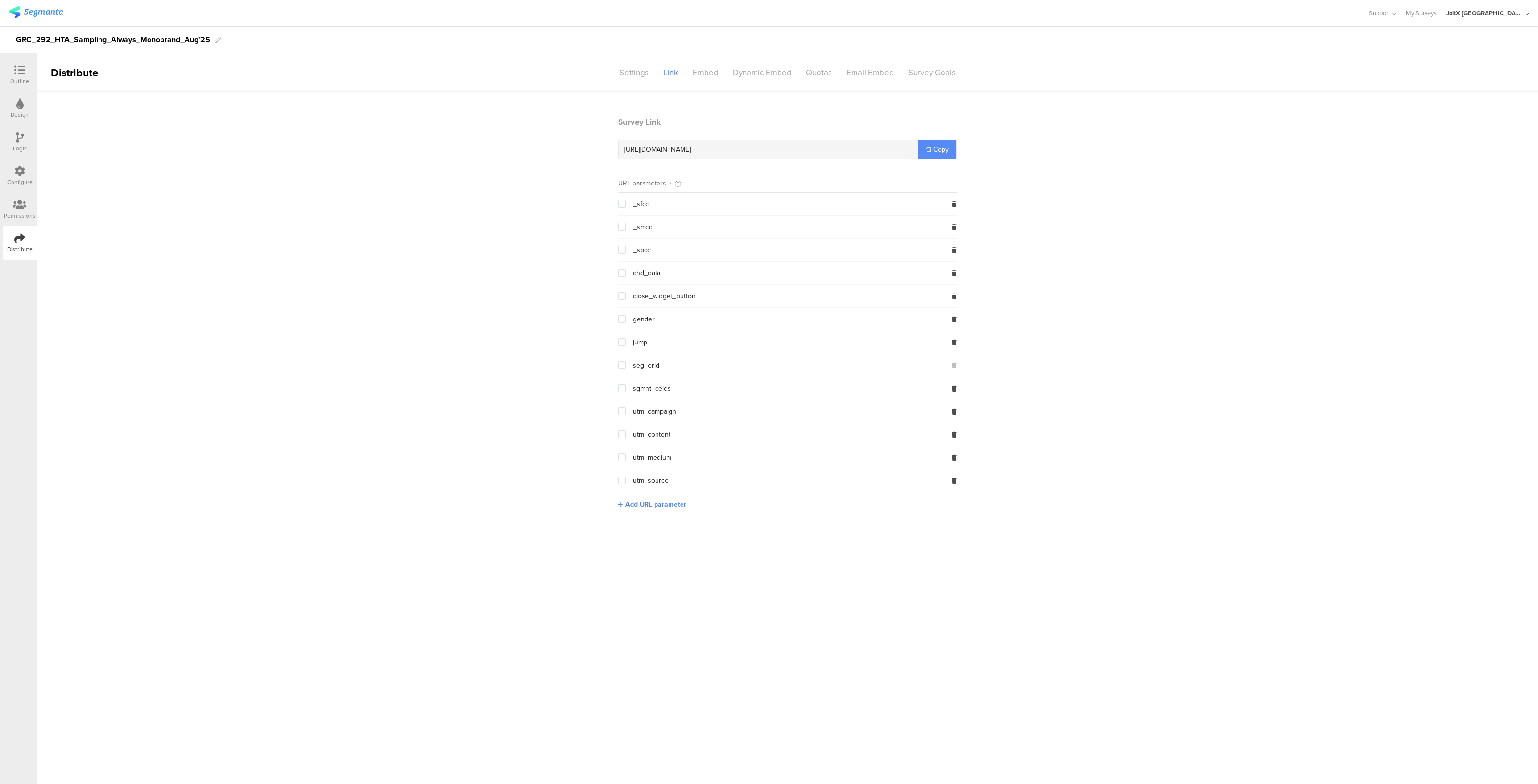
click at [943, 147] on span "Copy" at bounding box center [940, 149] width 16 height 10
click at [627, 66] on div "Settings" at bounding box center [634, 72] width 44 height 17
